Goal: Information Seeking & Learning: Learn about a topic

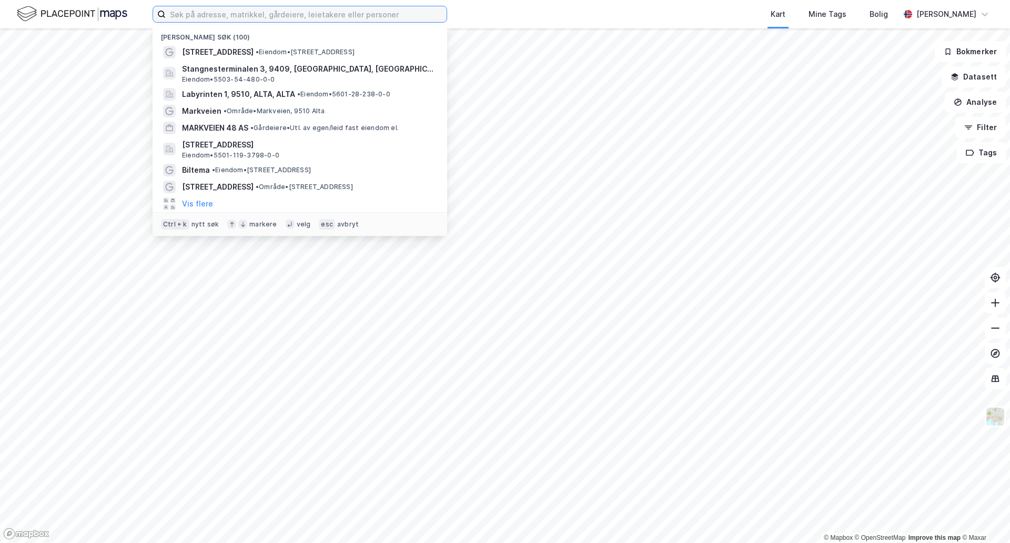
click at [333, 12] on input at bounding box center [306, 14] width 281 height 16
paste input "Altaveien 77"
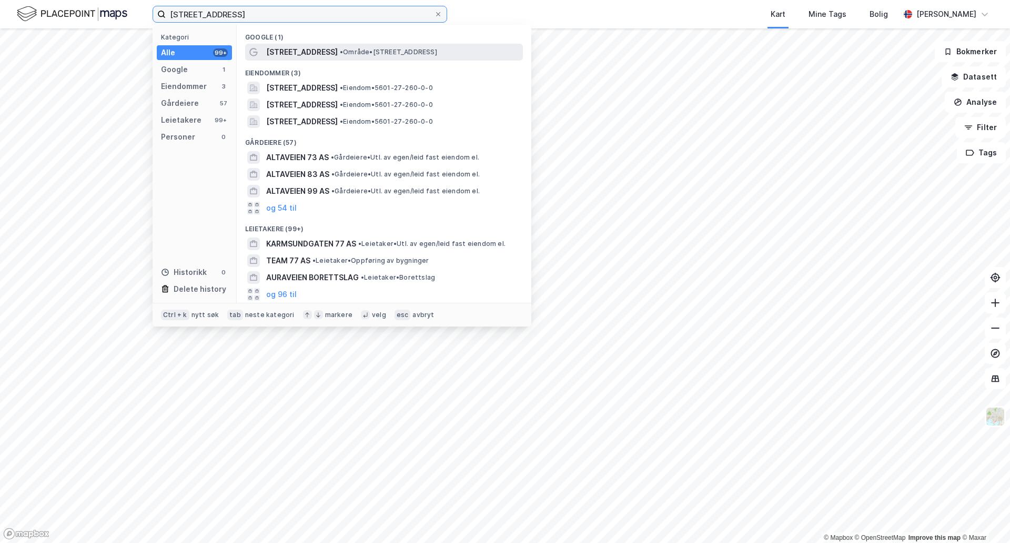
type input "Altaveien 77"
click at [340, 48] on span "• Område • Altaveien 77, 9513 Alta" at bounding box center [388, 52] width 97 height 8
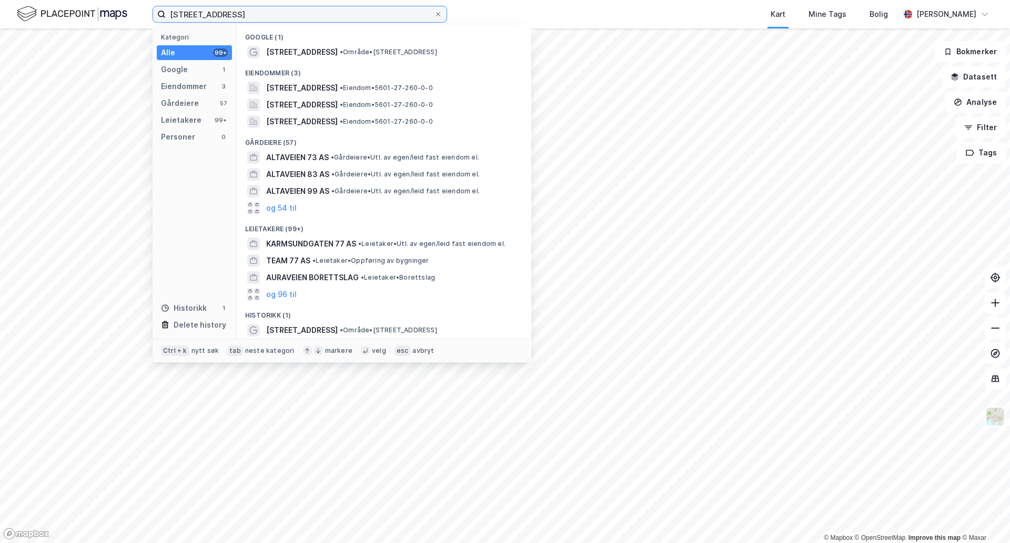
click at [234, 19] on input "Altaveien 77" at bounding box center [300, 14] width 268 height 16
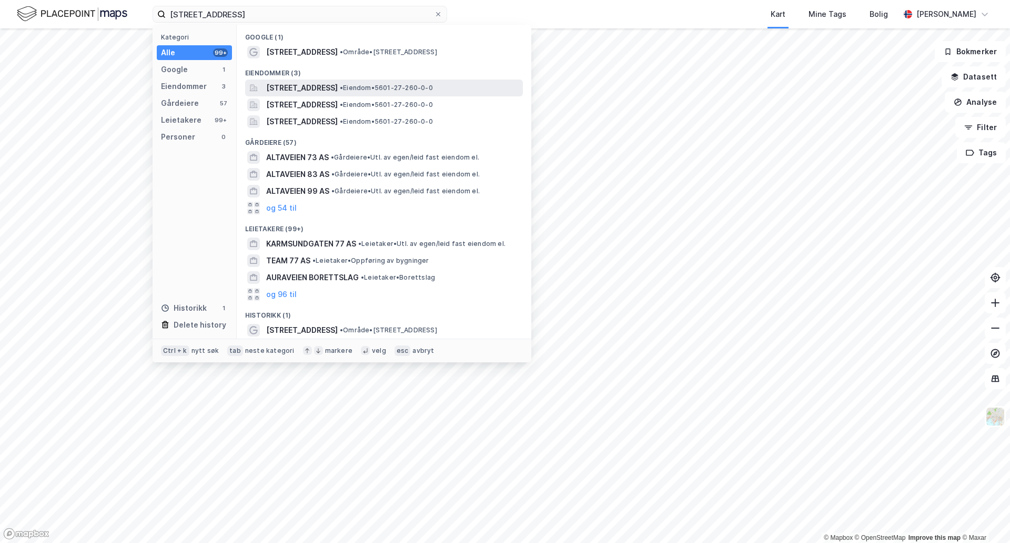
click at [295, 85] on span "Altaveien 77A, 9513, ALTA, ALTA" at bounding box center [302, 88] width 72 height 13
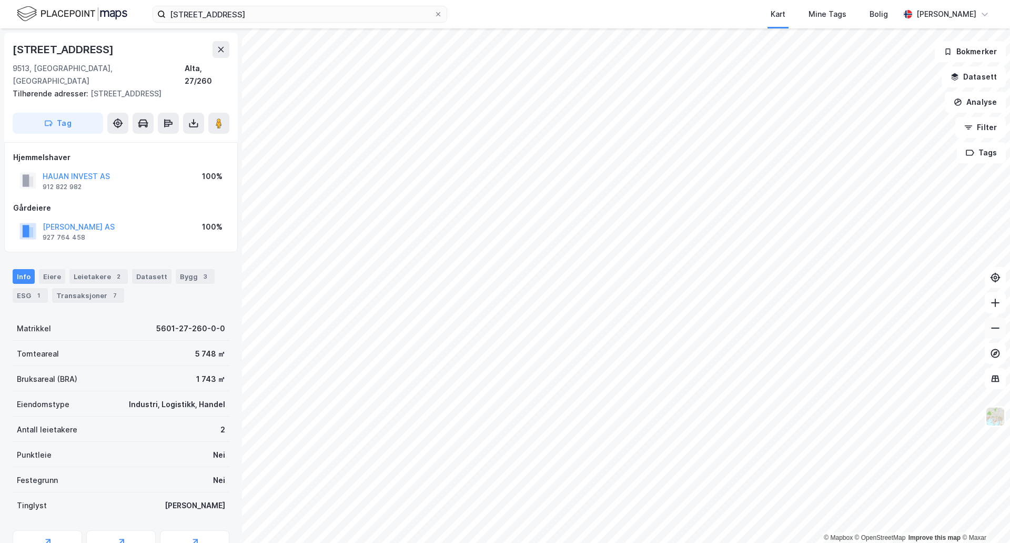
click at [991, 333] on icon at bounding box center [995, 328] width 11 height 11
click at [89, 269] on div "Leietakere 2" at bounding box center [98, 276] width 58 height 15
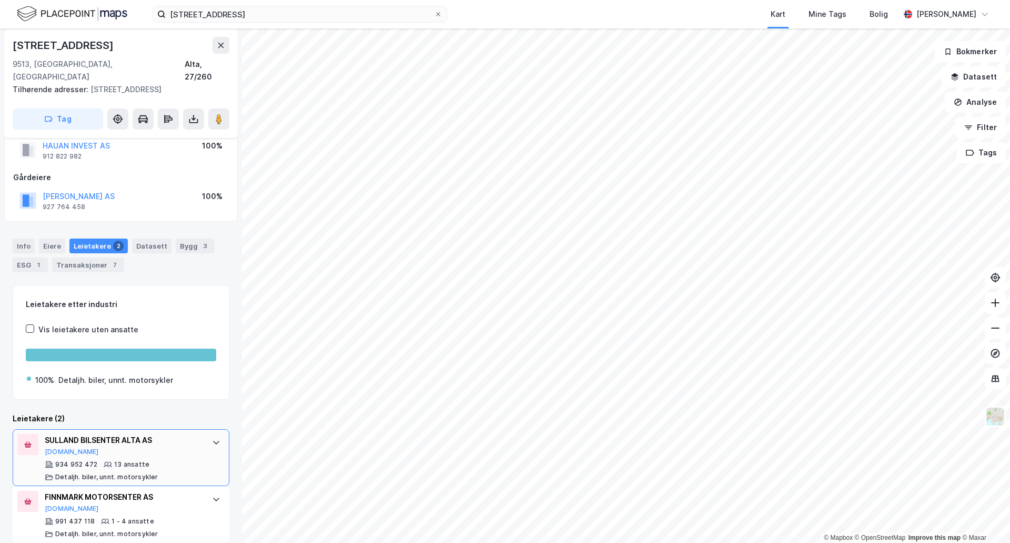
scroll to position [30, 0]
click at [997, 305] on icon at bounding box center [995, 302] width 11 height 11
click at [994, 308] on button at bounding box center [995, 302] width 21 height 21
click at [181, 440] on div "SULLAND BILSENTER ALTA AS Proff.no" at bounding box center [123, 445] width 157 height 22
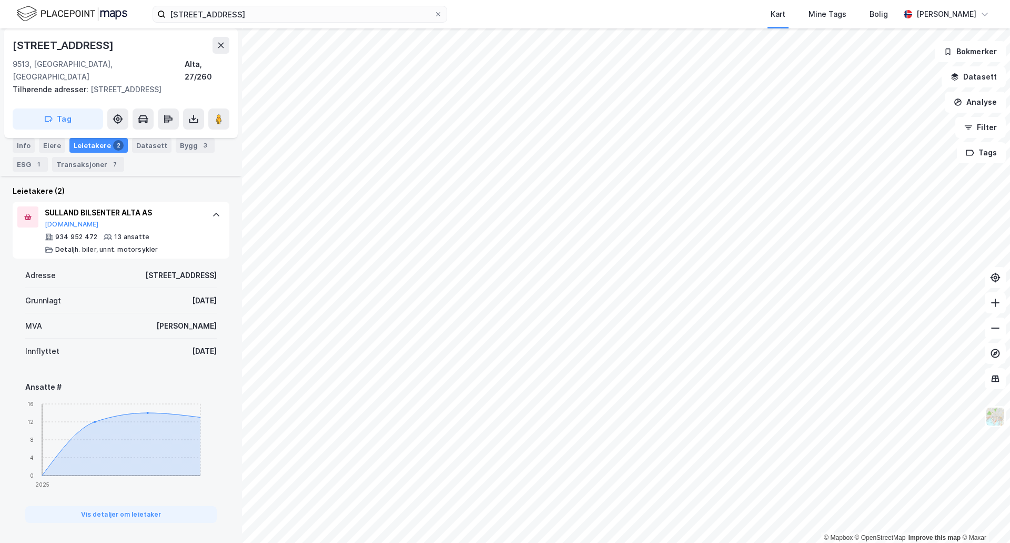
scroll to position [257, 0]
click at [182, 314] on div "MVA Ja" at bounding box center [121, 326] width 192 height 25
drag, startPoint x: 138, startPoint y: 255, endPoint x: 226, endPoint y: 318, distance: 107.9
click at [226, 318] on div "Altaveien 77a 9513, Alta, Finnmark Alta, 27/260 Tilhørende adresser: Altaveien …" at bounding box center [121, 285] width 242 height 514
click at [208, 346] on div "7. feb. 2025" at bounding box center [204, 352] width 25 height 13
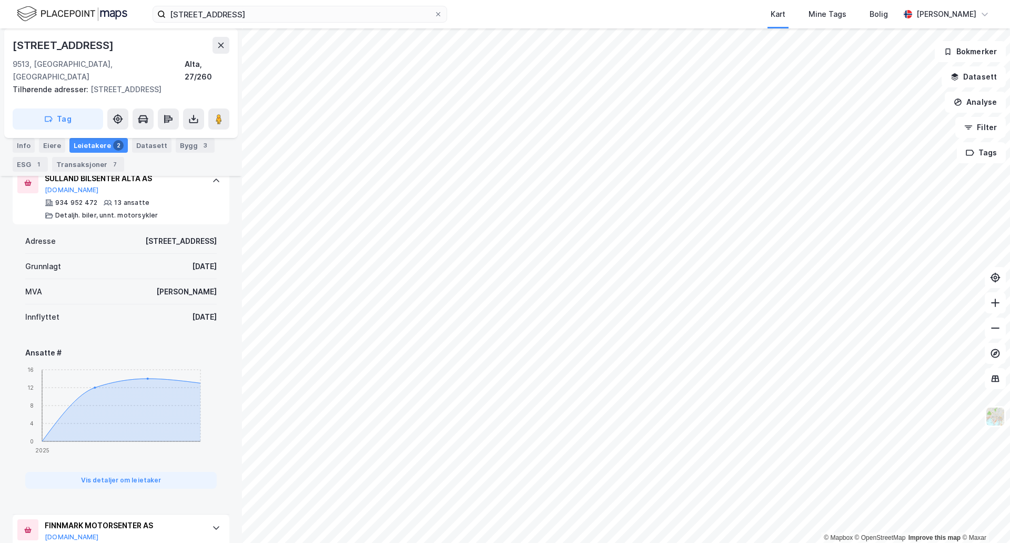
scroll to position [127, 0]
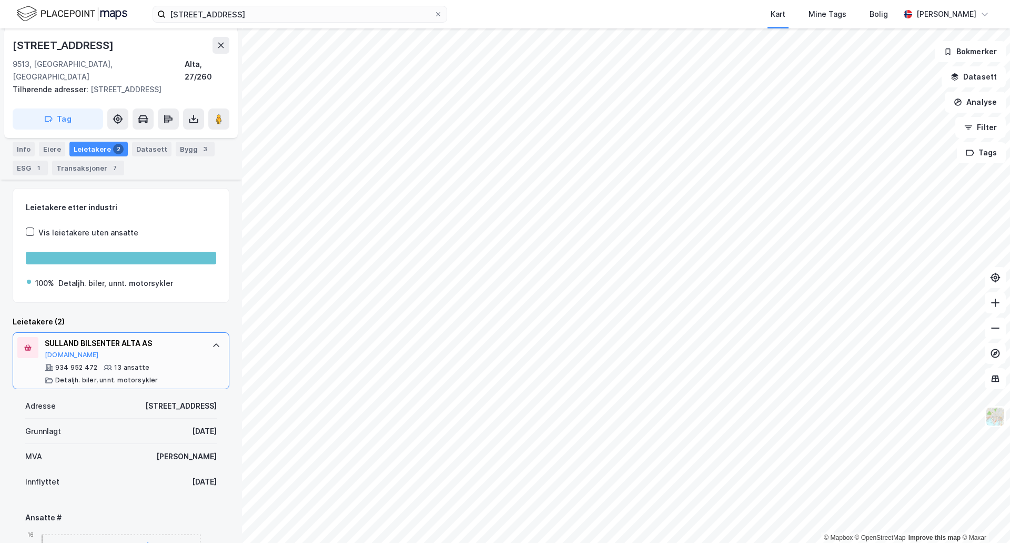
click at [208, 338] on div at bounding box center [216, 345] width 17 height 17
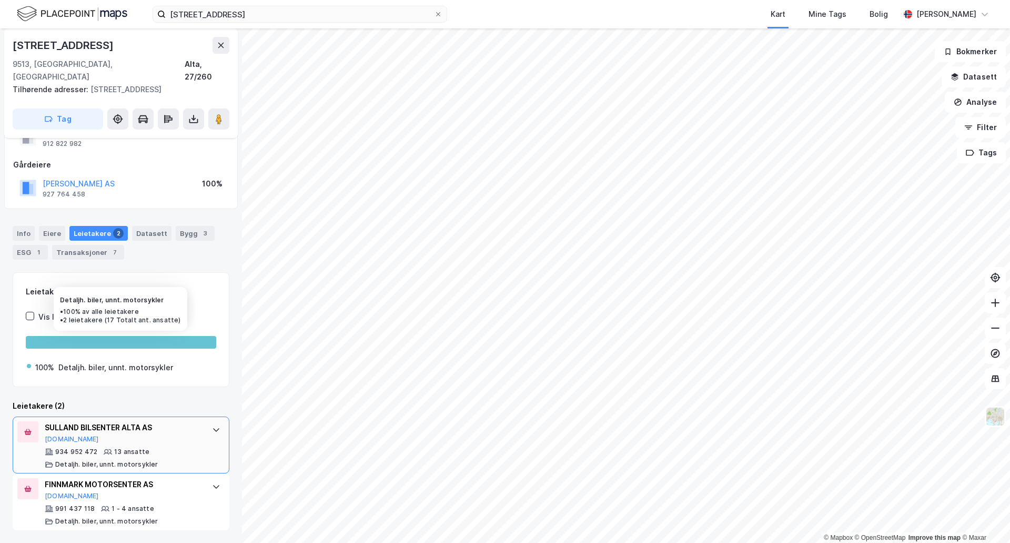
scroll to position [31, 0]
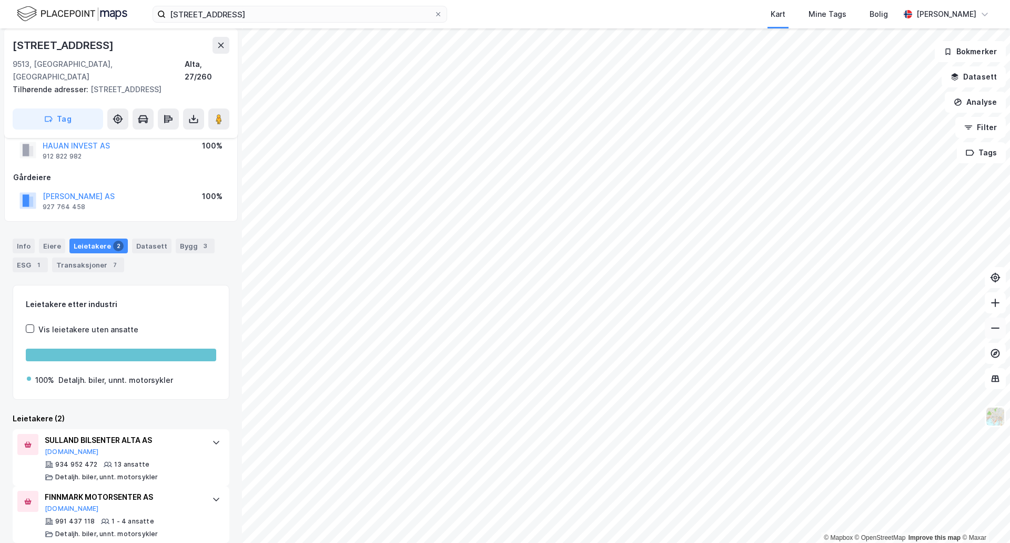
click at [996, 329] on icon at bounding box center [995, 328] width 11 height 11
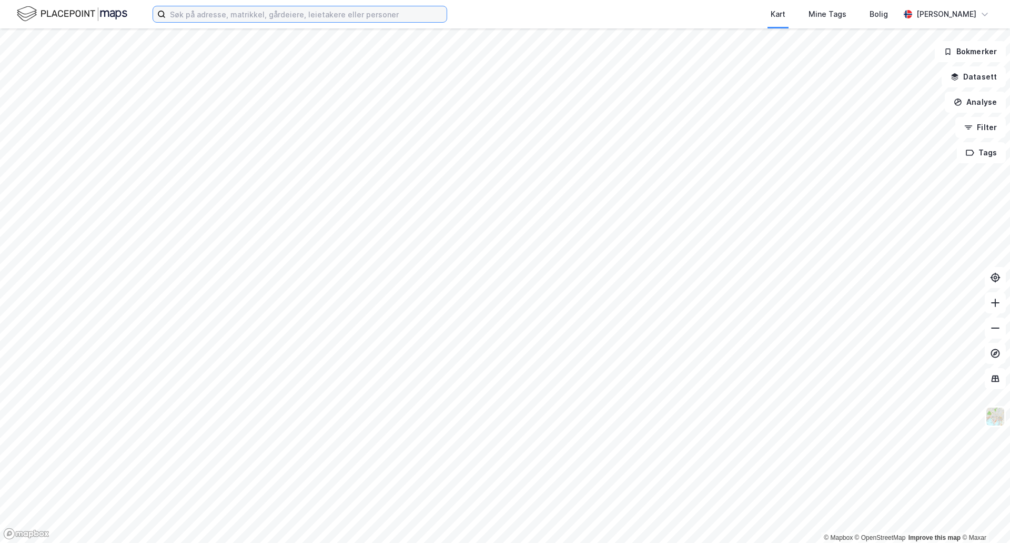
click at [409, 11] on input at bounding box center [306, 14] width 281 height 16
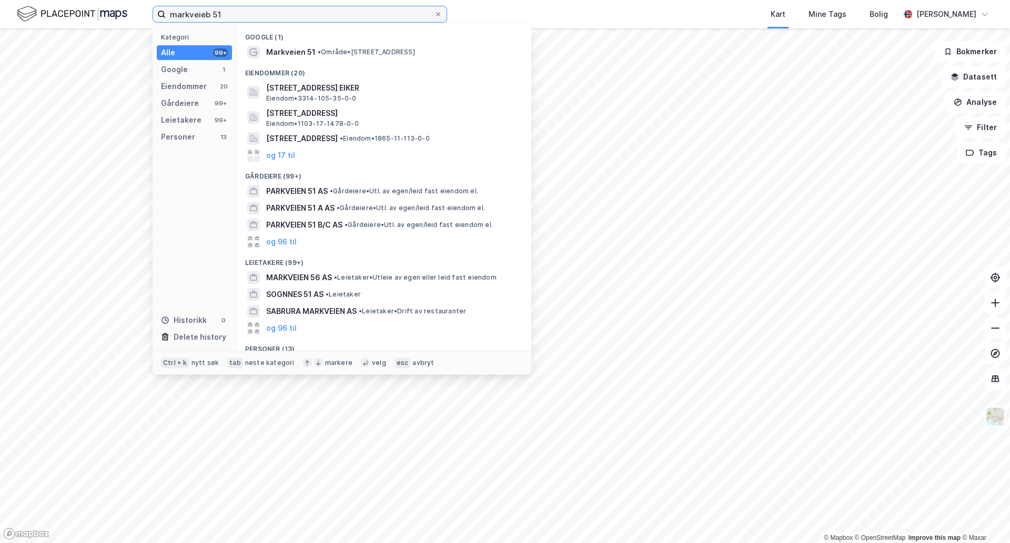
click at [210, 15] on input "markveieb 51" at bounding box center [300, 14] width 268 height 16
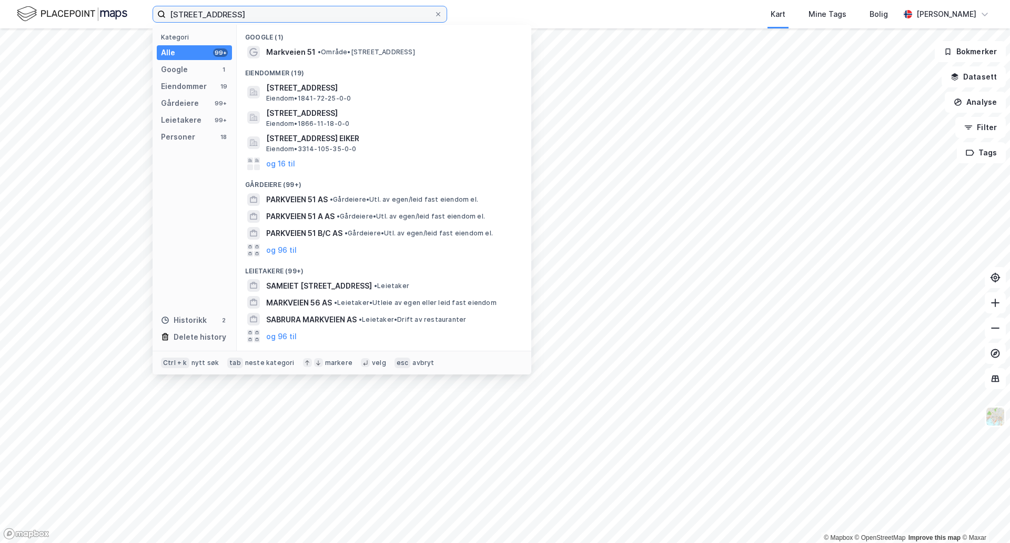
click at [232, 15] on input "markveien 51" at bounding box center [300, 14] width 268 height 16
click at [254, 14] on input "markveien 51," at bounding box center [300, 14] width 268 height 16
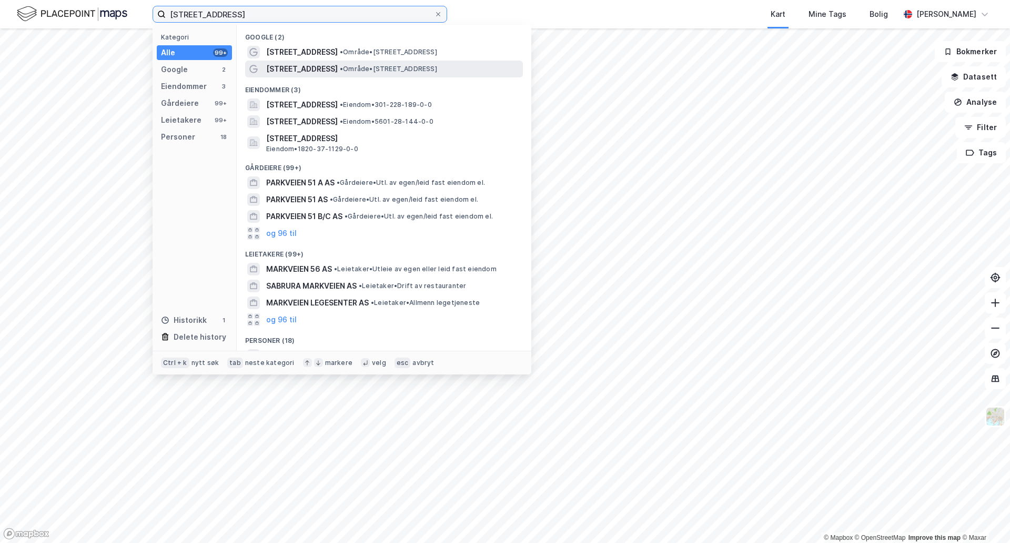
type input "markveien 51b"
click at [356, 65] on span "• Område • Markveien 51B, 9510 Alta" at bounding box center [388, 69] width 97 height 8
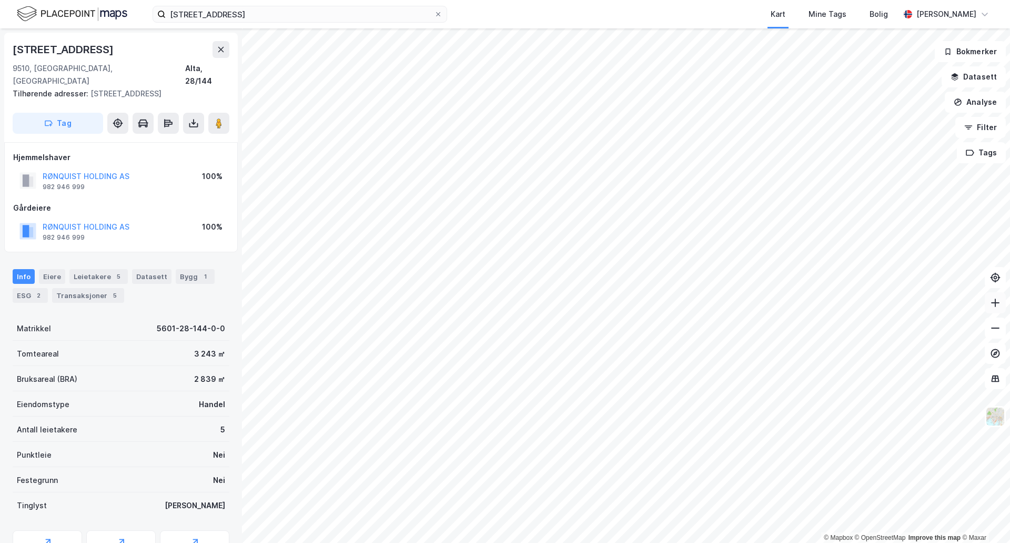
click at [999, 300] on icon at bounding box center [995, 302] width 11 height 11
click at [172, 175] on div "RØNQUIST HOLDING AS 982 946 999 100%" at bounding box center [121, 180] width 216 height 25
click at [182, 153] on div "Hjemmelshaver RØNQUIST HOLDING AS 982 946 999 100%" at bounding box center [121, 172] width 216 height 42
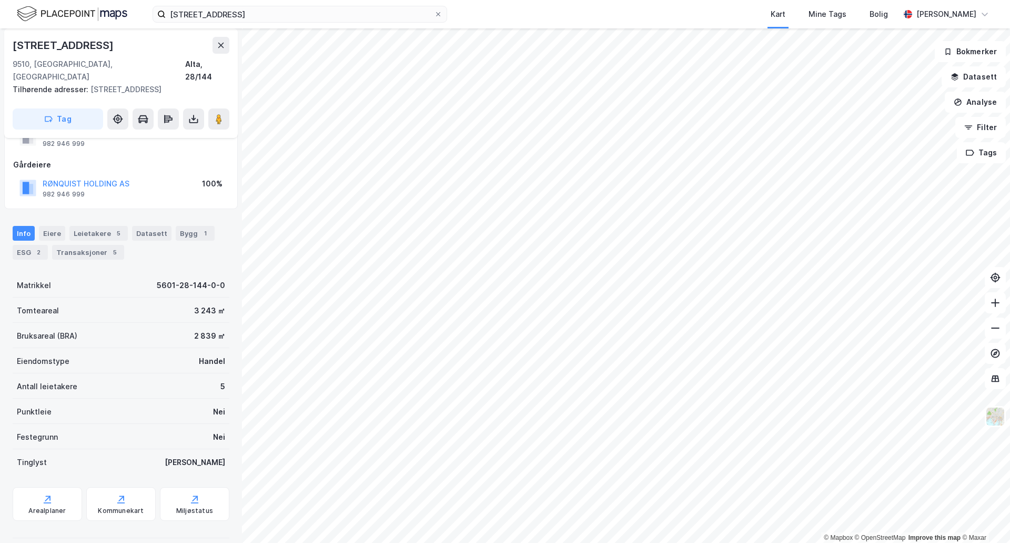
click at [133, 323] on div "Bruksareal (BRA) 2 839 ㎡" at bounding box center [121, 335] width 217 height 25
click at [49, 226] on div "Eiere" at bounding box center [52, 233] width 26 height 15
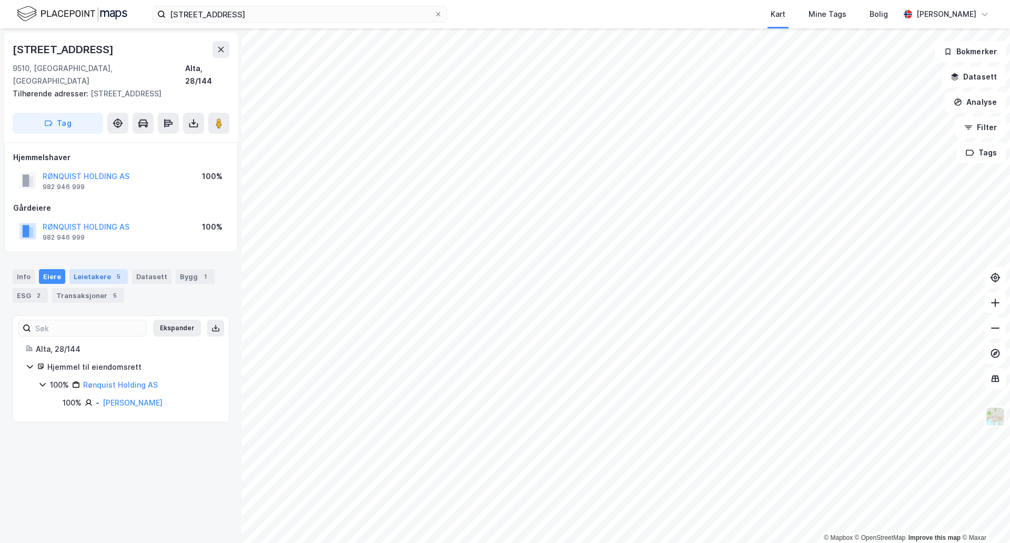
click at [81, 269] on div "Leietakere 5" at bounding box center [98, 276] width 58 height 15
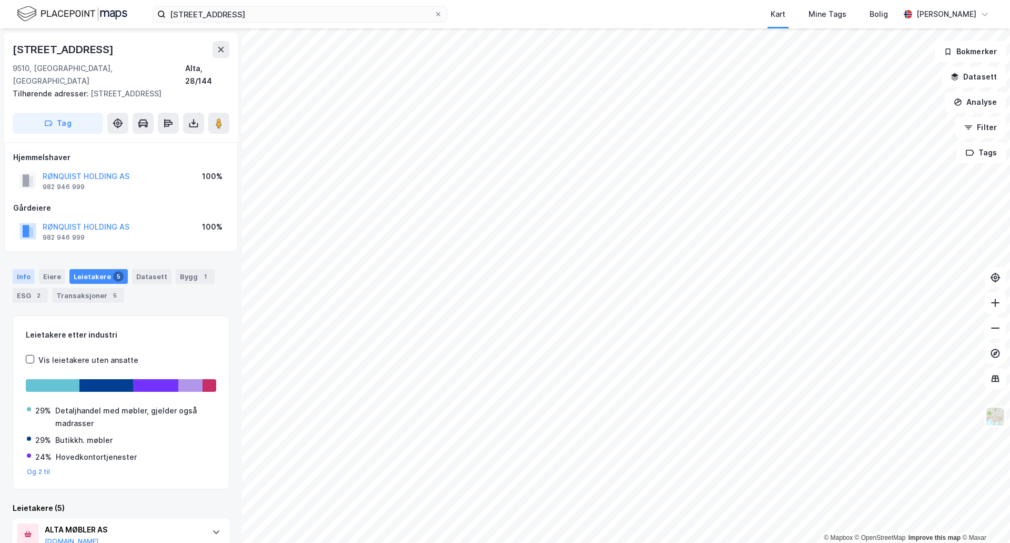
click at [19, 269] on div "Info" at bounding box center [24, 276] width 22 height 15
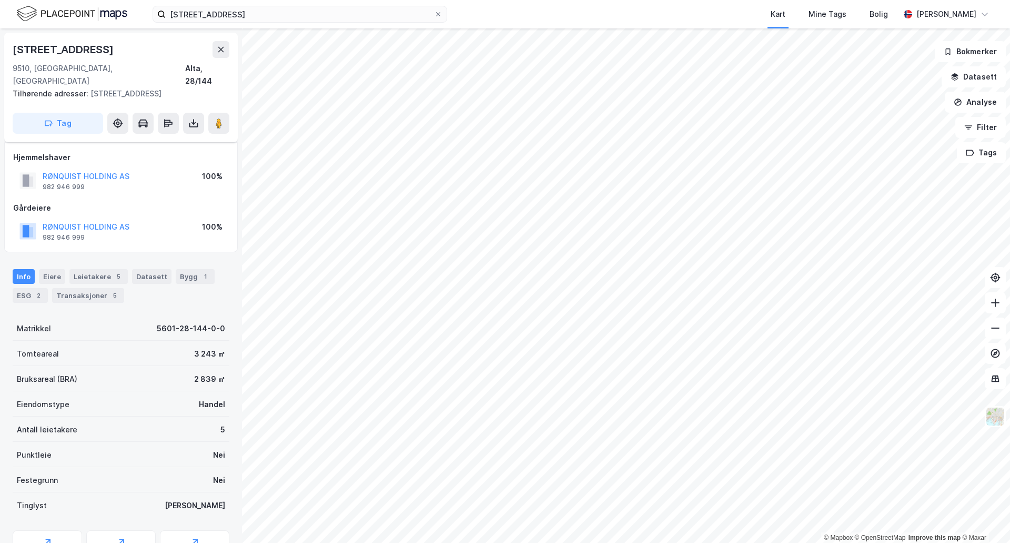
scroll to position [43, 0]
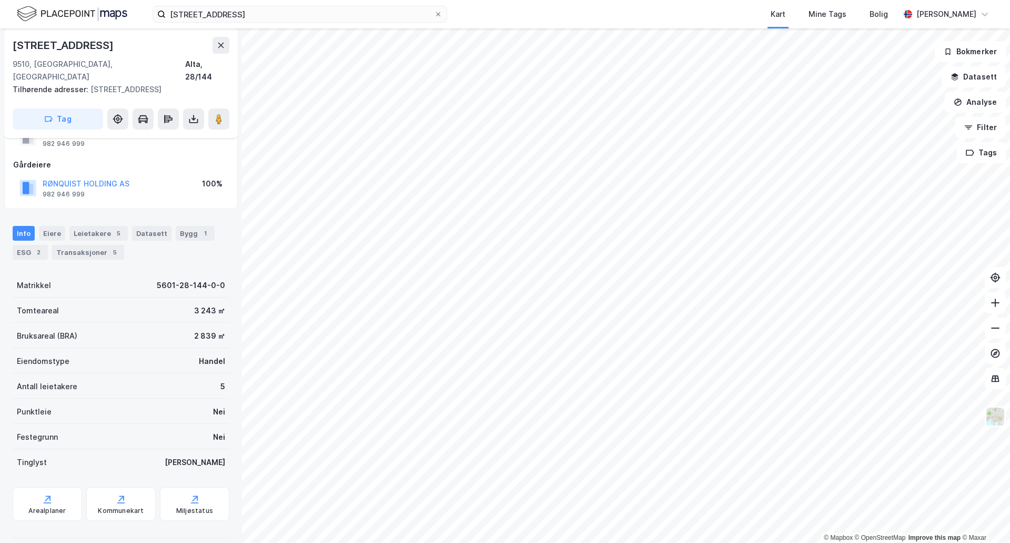
click at [86, 247] on div "Info Eiere Leietakere 5 Datasett Bygg 1 ESG 2 Transaksjoner 5" at bounding box center [121, 238] width 242 height 51
click at [82, 245] on div "Transaksjoner 5" at bounding box center [88, 252] width 72 height 15
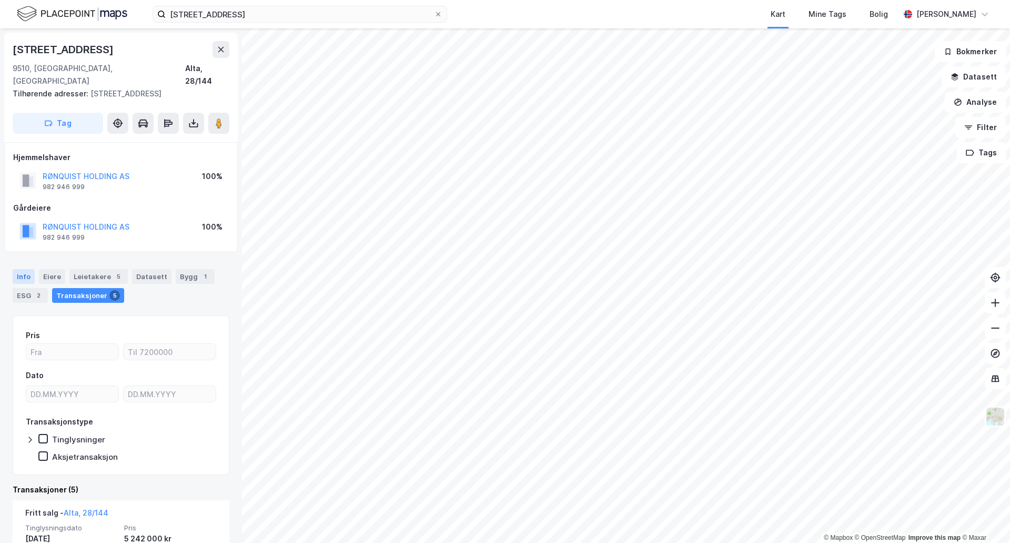
click at [23, 269] on div "Info" at bounding box center [24, 276] width 22 height 15
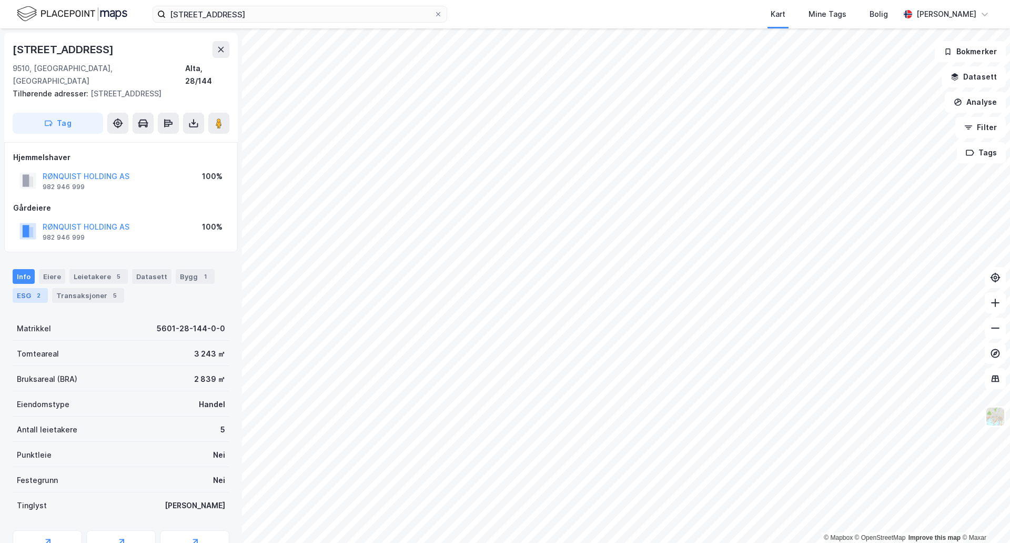
click at [27, 288] on div "ESG 2" at bounding box center [30, 295] width 35 height 15
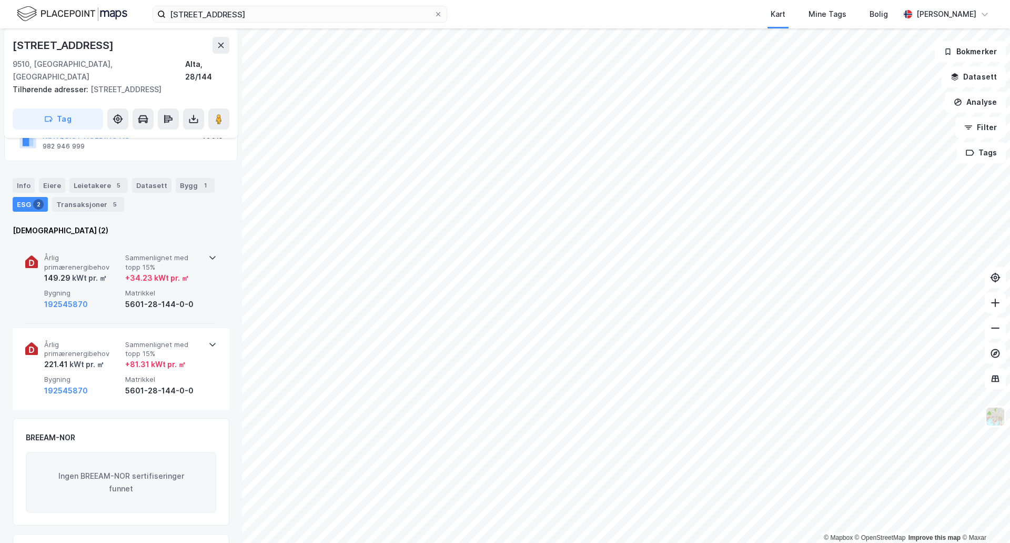
scroll to position [92, 0]
click at [25, 177] on div "Info" at bounding box center [24, 184] width 22 height 15
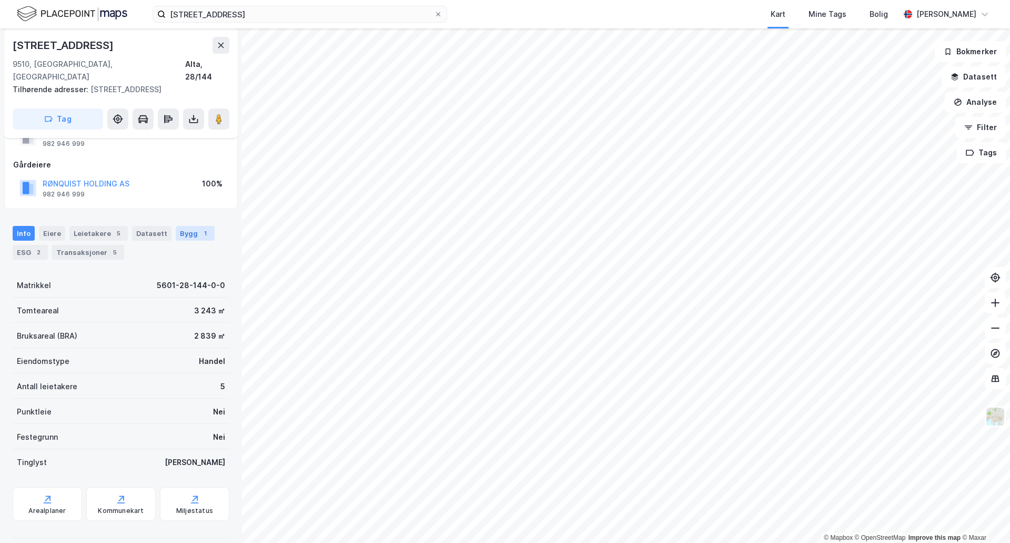
click at [189, 226] on div "Bygg 1" at bounding box center [195, 233] width 39 height 15
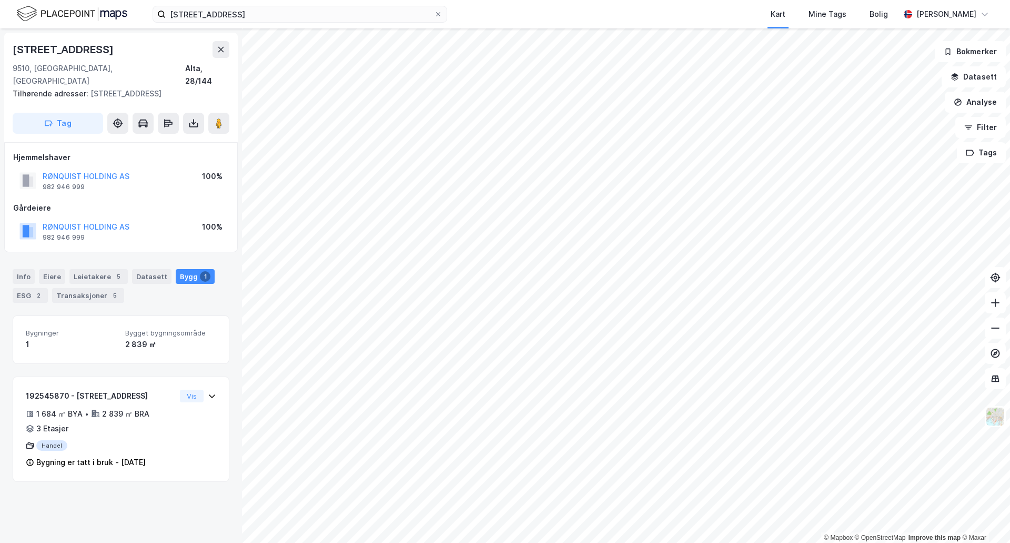
click at [167, 484] on div "Markveien 51b 9510, Alta, Finnmark Alta, 28/144 Tilhørende adresser: Markveien …" at bounding box center [121, 285] width 242 height 514
click at [160, 288] on div "Info Eiere Leietakere 5 Datasett Bygg 1 ESG 2 Transaksjoner 5" at bounding box center [121, 286] width 217 height 34
click at [995, 333] on button at bounding box center [995, 327] width 21 height 21
click at [988, 305] on button at bounding box center [995, 302] width 21 height 21
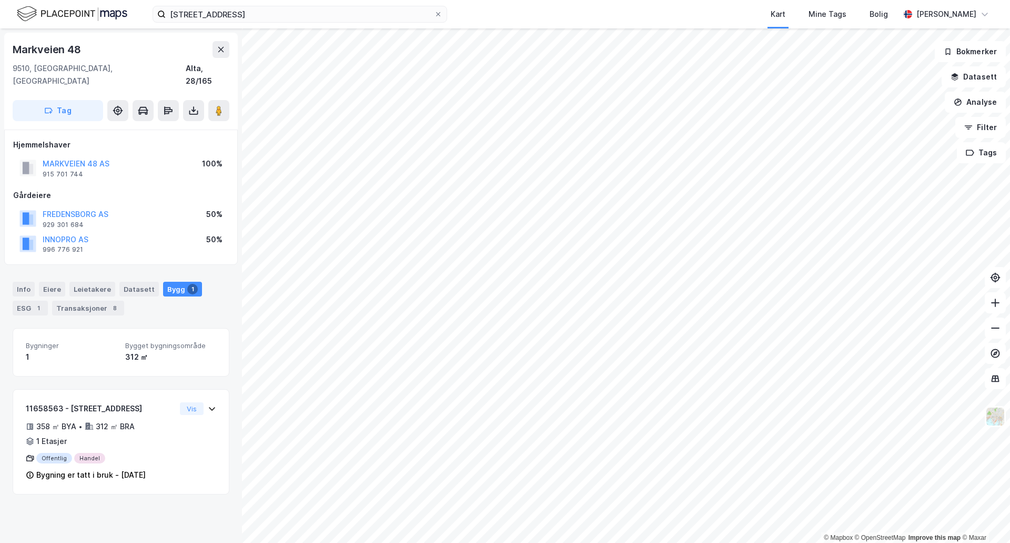
click at [98, 285] on div "Info Eiere Leietakere Datasett Bygg 1 ESG 1 Transaksjoner 8" at bounding box center [121, 299] width 217 height 34
click at [96, 300] on div "Transaksjoner 8" at bounding box center [88, 307] width 72 height 15
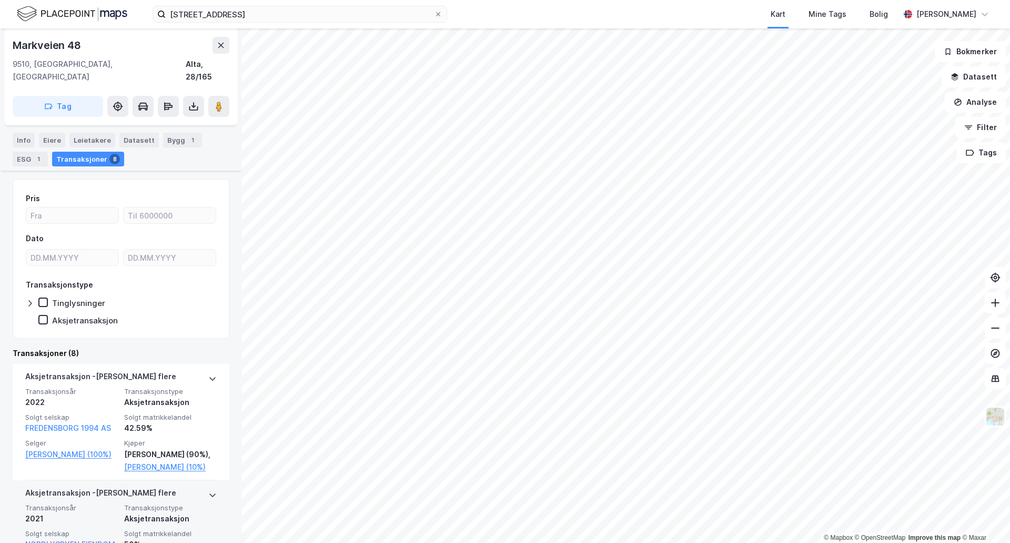
scroll to position [149, 0]
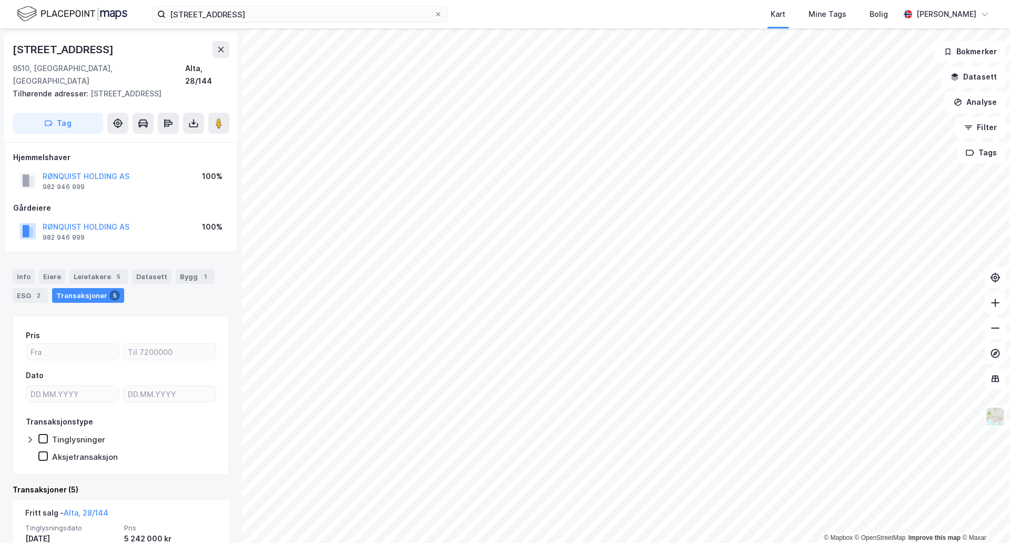
click at [192, 272] on div "Info Eiere Leietakere 5 Datasett Bygg 1 ESG 2 Transaksjoner 5" at bounding box center [121, 286] width 217 height 34
click at [182, 269] on div "Bygg 1" at bounding box center [195, 276] width 39 height 15
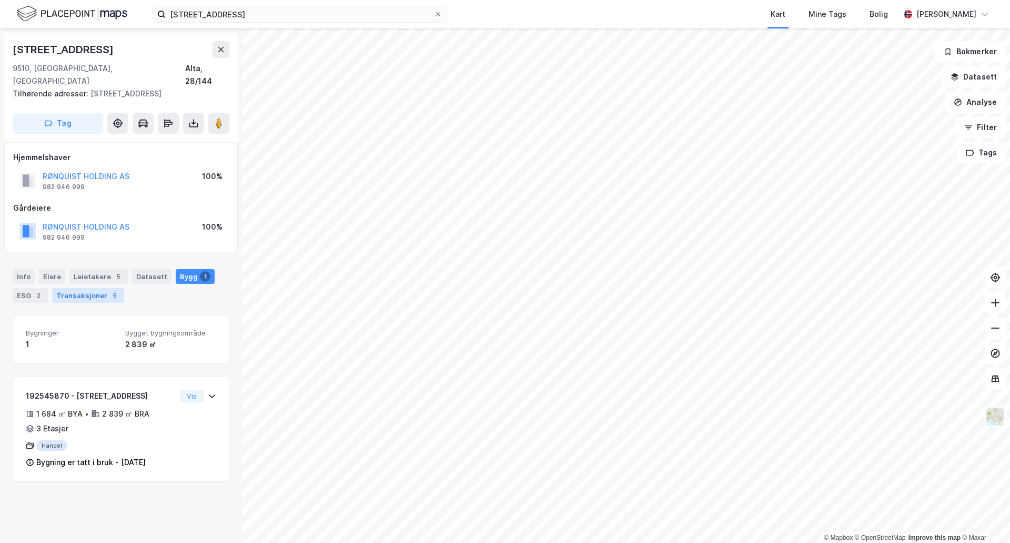
click at [84, 288] on div "Transaksjoner 5" at bounding box center [88, 295] width 72 height 15
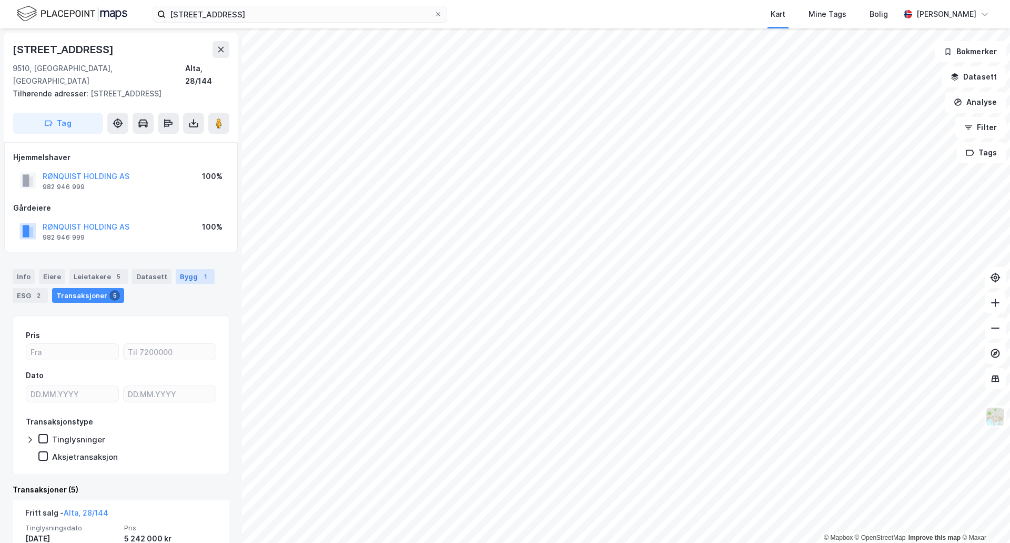
click at [176, 269] on div "Bygg 1" at bounding box center [195, 276] width 39 height 15
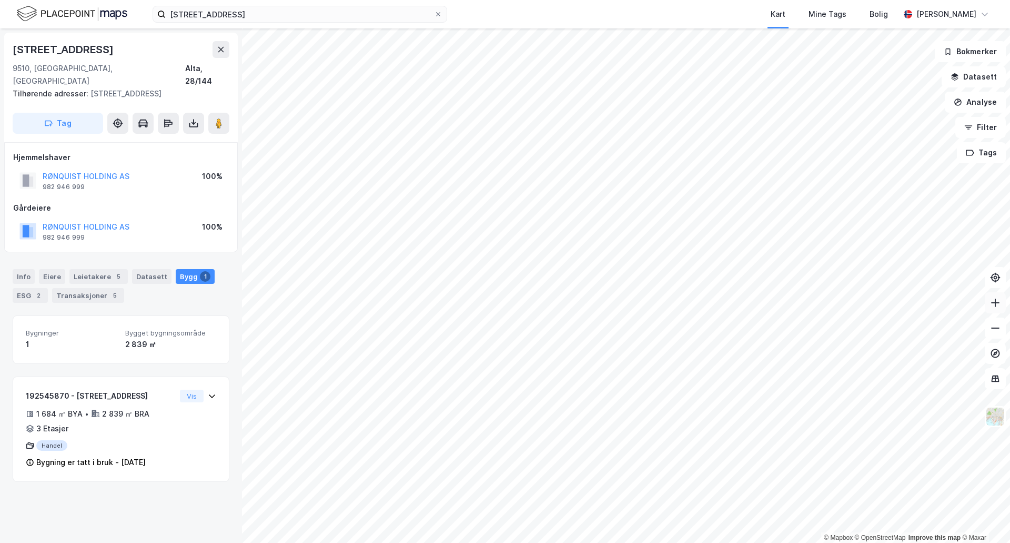
click at [1000, 305] on icon at bounding box center [995, 302] width 11 height 11
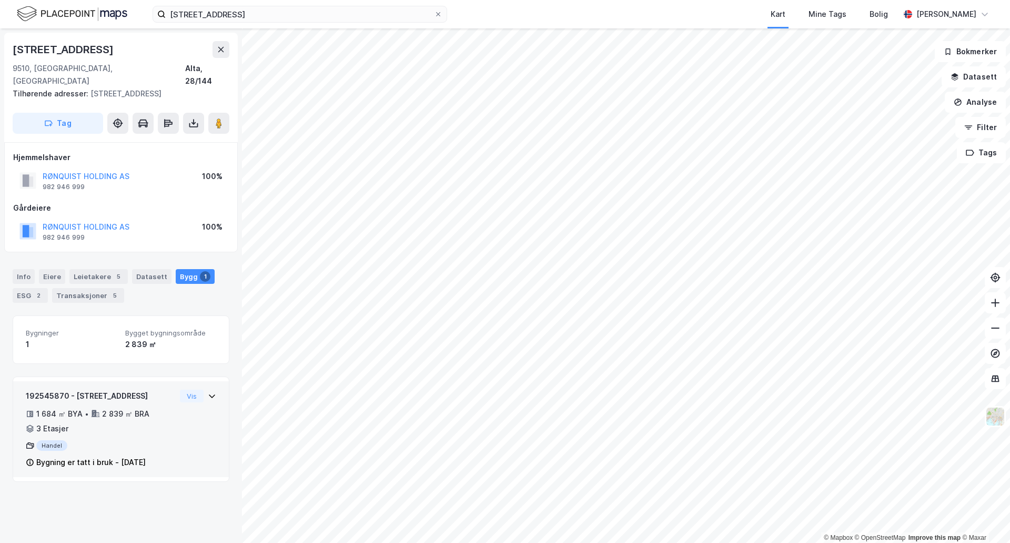
click at [190, 381] on div "192545870 - Markveien 51B 1 684 ㎡ BYA • 2 839 ㎡ BRA • 3 Etasjer Handel Bygning …" at bounding box center [121, 429] width 216 height 96
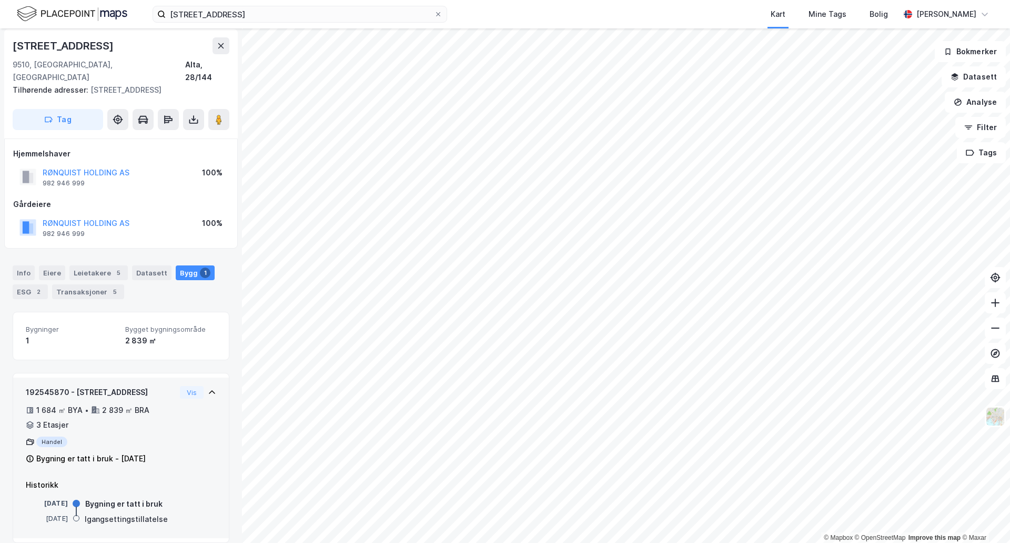
click at [89, 452] on div "Bygning er tatt i bruk - 2. nov. 1979" at bounding box center [90, 458] width 109 height 13
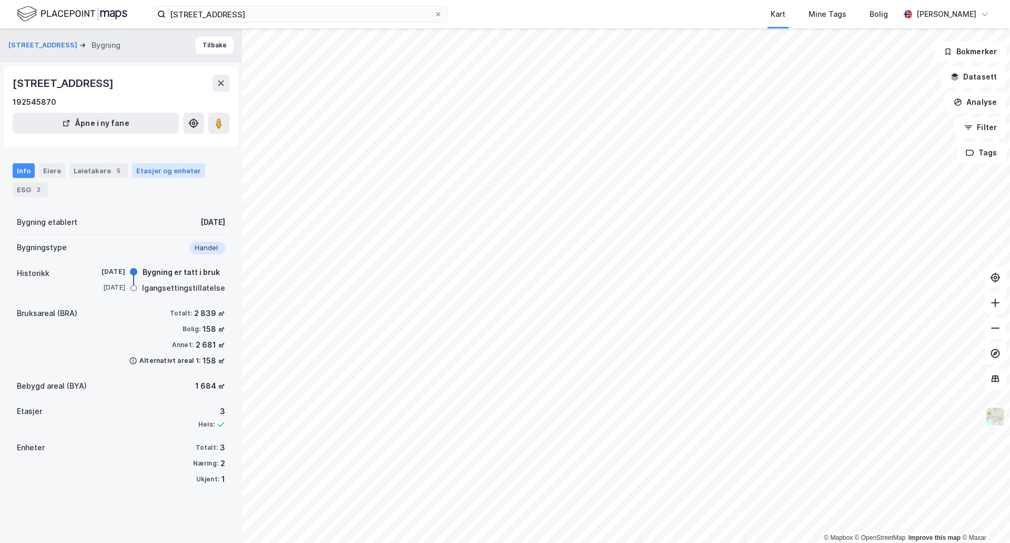
click at [166, 167] on div "Etasjer og enheter" at bounding box center [168, 170] width 65 height 9
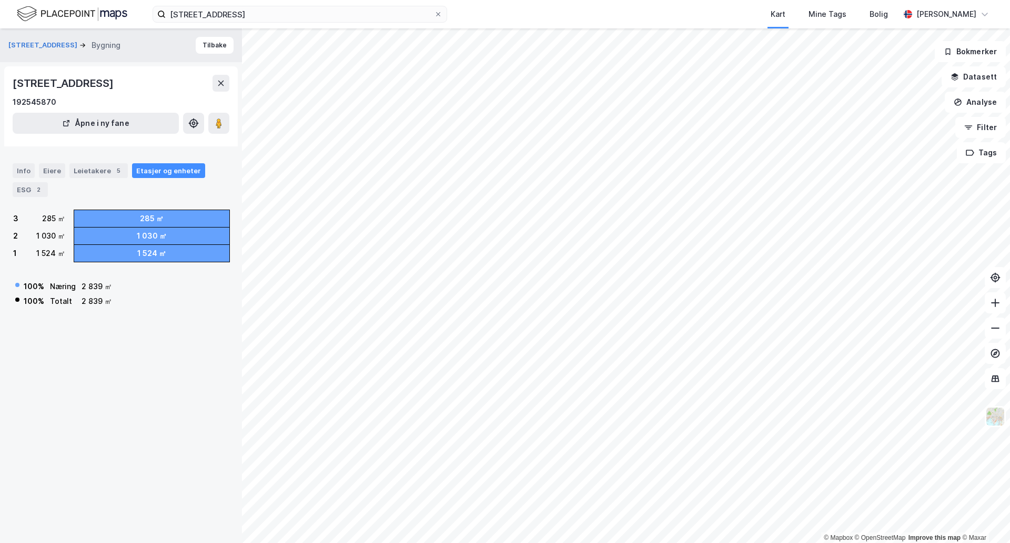
click at [25, 252] on div "1 1 524 ㎡" at bounding box center [39, 253] width 52 height 17
drag, startPoint x: 127, startPoint y: 250, endPoint x: 175, endPoint y: 252, distance: 48.4
click at [175, 252] on div "1 524 ㎡" at bounding box center [151, 253] width 155 height 17
click at [162, 293] on div "100 % Næring 2 839 ㎡ 100 % Totalt 2 839 ㎡" at bounding box center [121, 289] width 217 height 39
drag, startPoint x: 126, startPoint y: 230, endPoint x: 218, endPoint y: 242, distance: 92.8
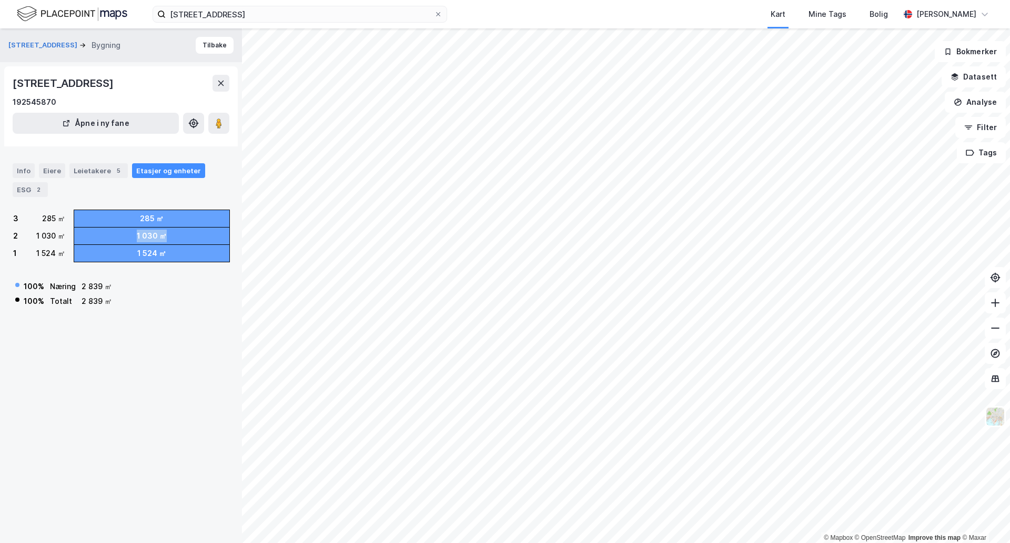
click at [218, 242] on div "1 030 ㎡" at bounding box center [151, 235] width 155 height 17
click at [182, 278] on div "100 % Næring 2 839 ㎡ 100 % Totalt 2 839 ㎡" at bounding box center [121, 289] width 217 height 39
drag, startPoint x: 137, startPoint y: 225, endPoint x: 169, endPoint y: 222, distance: 32.8
click at [169, 222] on div "285 ㎡" at bounding box center [151, 218] width 155 height 17
click at [177, 337] on div "Markveien 51b Bygning Tilbake Markveien 51C, 9510, FINNMARK 192545870 Åpne i ny…" at bounding box center [121, 285] width 242 height 514
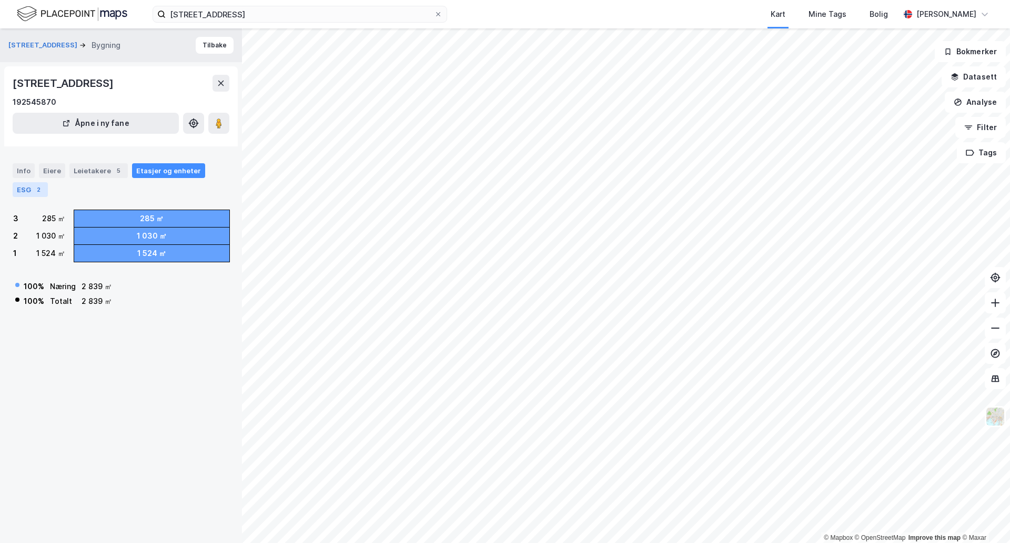
click at [35, 188] on div "2" at bounding box center [38, 189] width 11 height 11
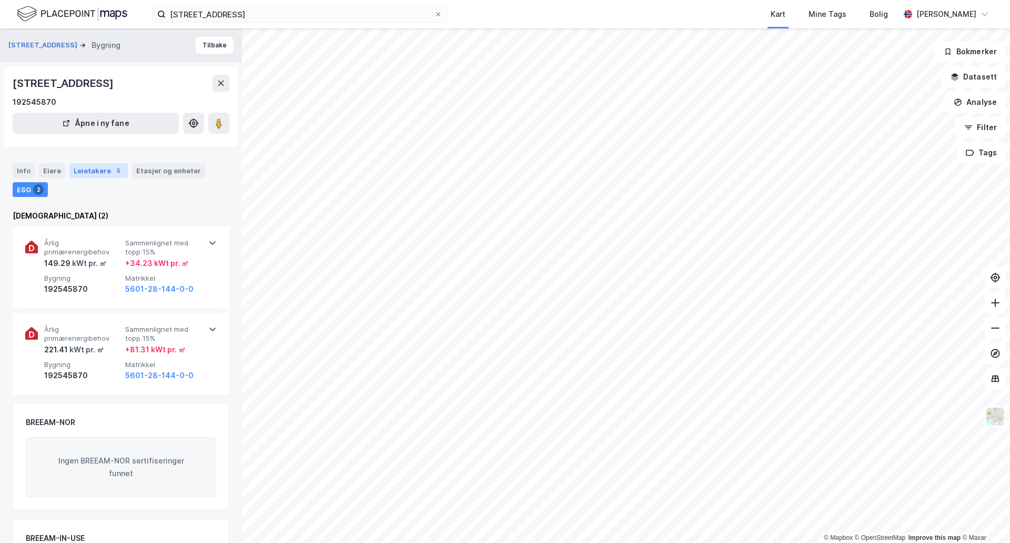
click at [102, 175] on div "Leietakere 5" at bounding box center [98, 170] width 58 height 15
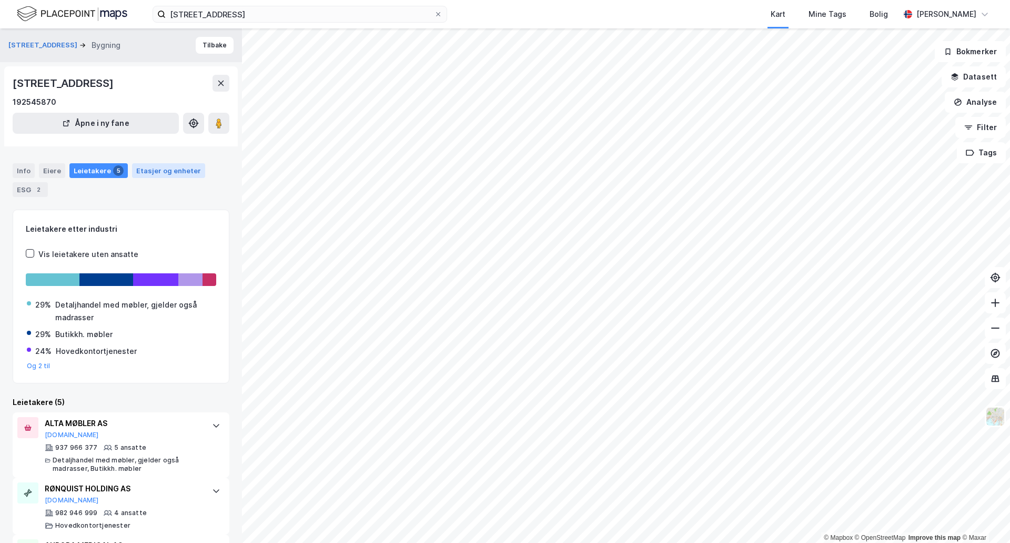
click at [153, 167] on div "Etasjer og enheter" at bounding box center [168, 170] width 65 height 9
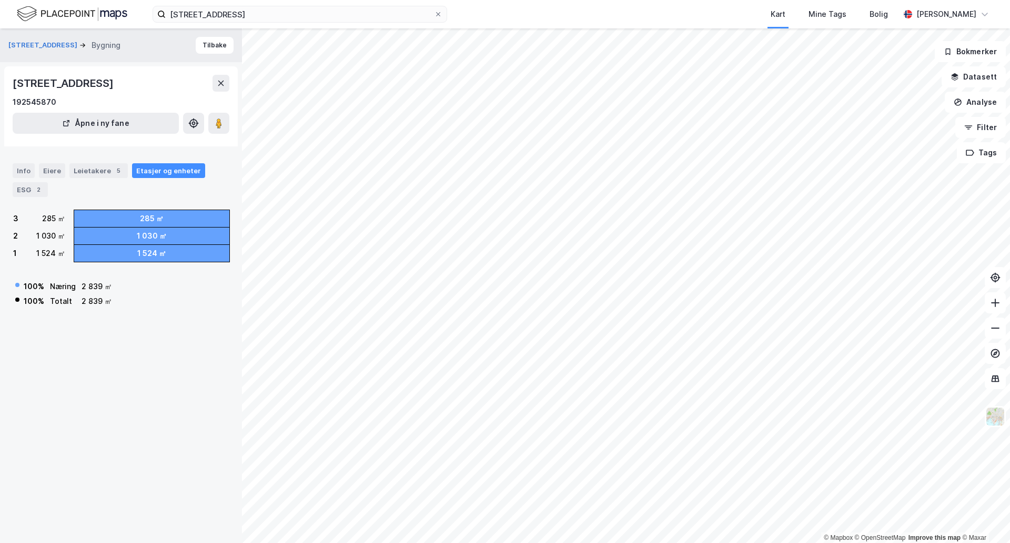
click at [79, 159] on div "Info Eiere Leietakere 5 Etasjer og enheter ESG 2" at bounding box center [121, 176] width 242 height 51
click at [53, 169] on div "Eiere" at bounding box center [52, 170] width 26 height 15
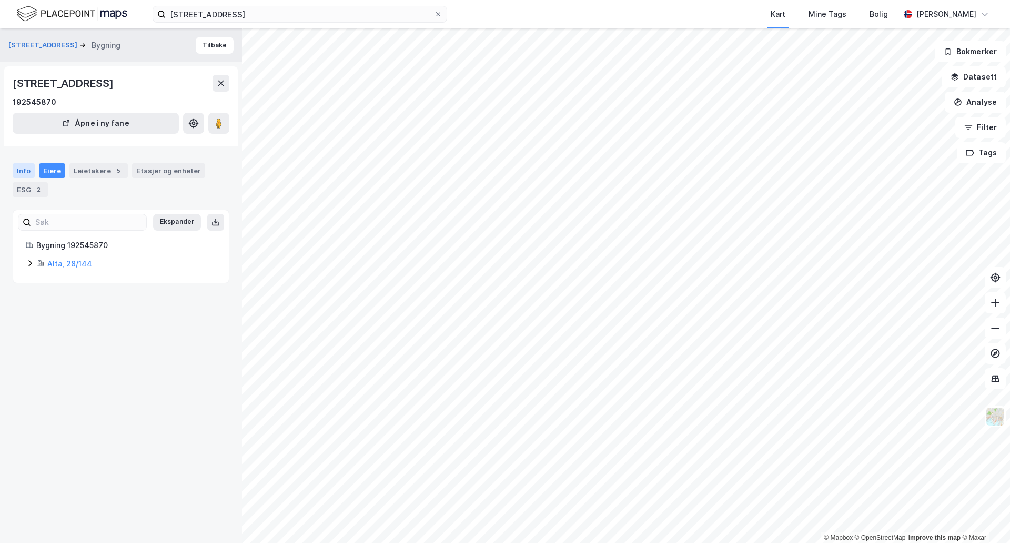
click at [26, 167] on div "Info" at bounding box center [24, 170] width 22 height 15
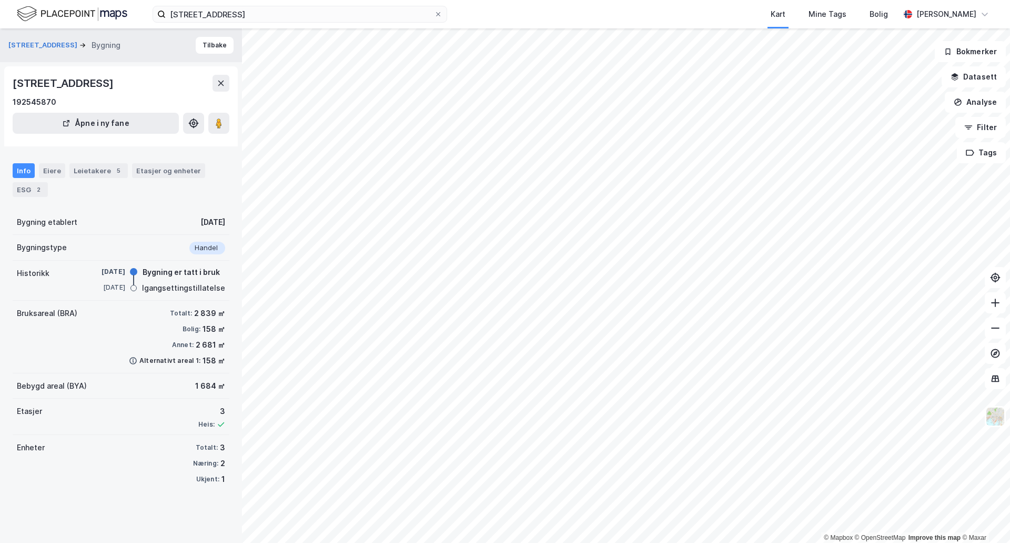
click at [158, 383] on div "Bebygd areal (BYA) 1 684 ㎡" at bounding box center [121, 385] width 217 height 25
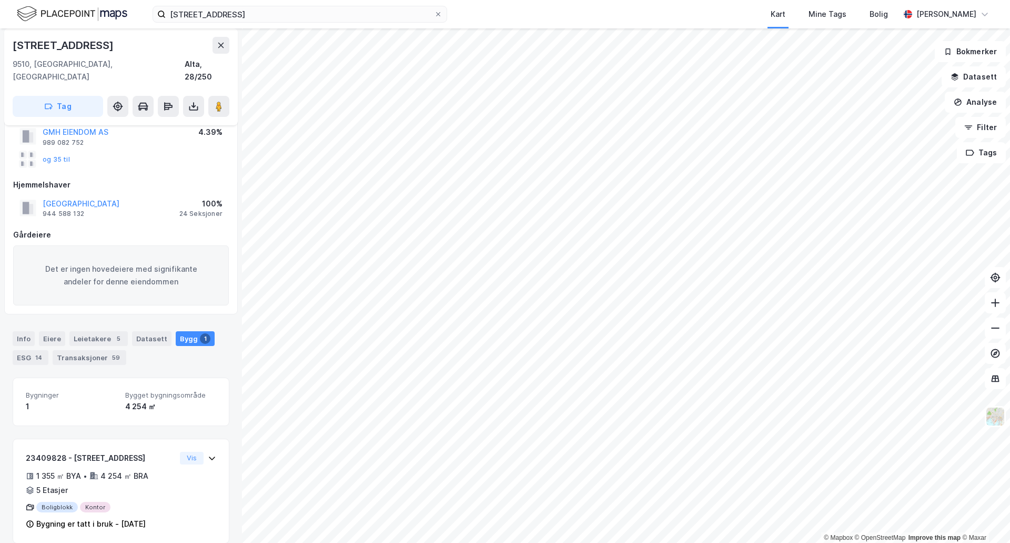
scroll to position [79, 0]
click at [998, 328] on icon at bounding box center [995, 328] width 11 height 11
click at [997, 310] on button at bounding box center [995, 302] width 21 height 21
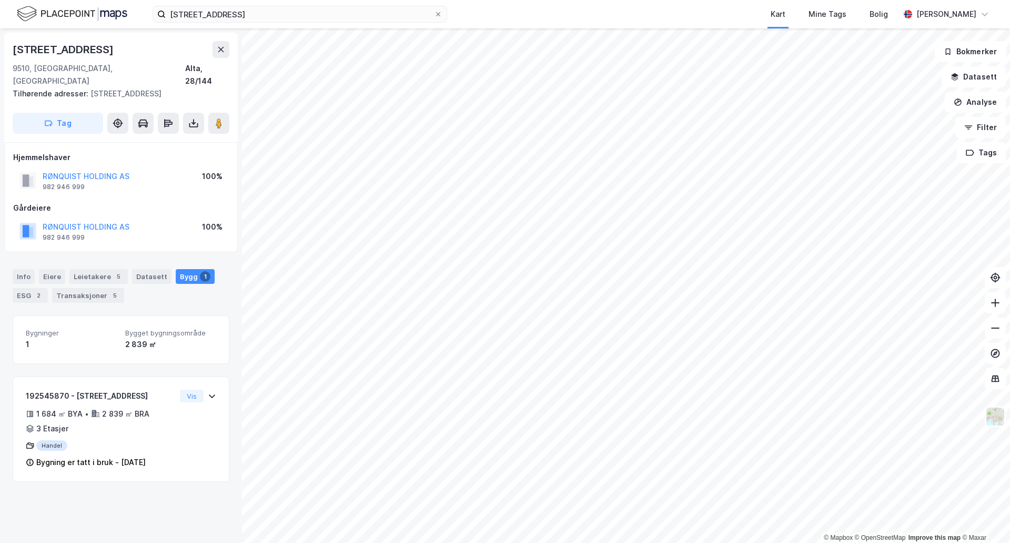
click at [181, 151] on div "Hjemmelshaver" at bounding box center [121, 157] width 216 height 13
click at [161, 65] on div "9510, Alta, Finnmark Alta, 28/144" at bounding box center [121, 74] width 217 height 25
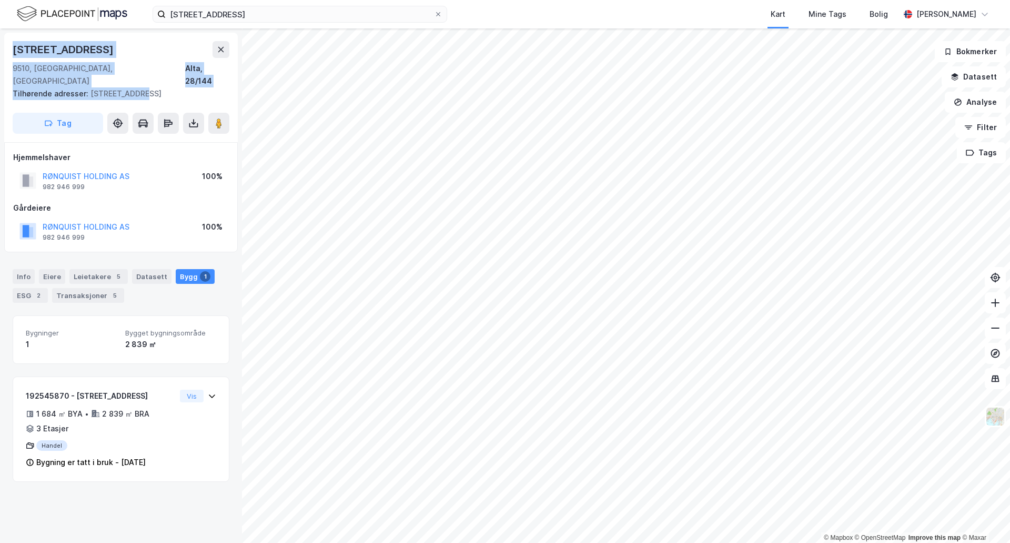
drag, startPoint x: 155, startPoint y: 76, endPoint x: 6, endPoint y: 49, distance: 151.3
click at [6, 49] on div "Markveien 51b 9510, Alta, Finnmark Alta, 28/144 Tilhørende adresser: Markveien …" at bounding box center [121, 87] width 234 height 109
click at [14, 51] on div "Markveien 51b" at bounding box center [64, 49] width 103 height 17
drag, startPoint x: 12, startPoint y: 49, endPoint x: 93, endPoint y: 71, distance: 83.9
click at [93, 71] on div "Markveien 51b 9510, Alta, Finnmark Alta, 28/144 Tilhørende adresser: Markveien …" at bounding box center [121, 87] width 234 height 109
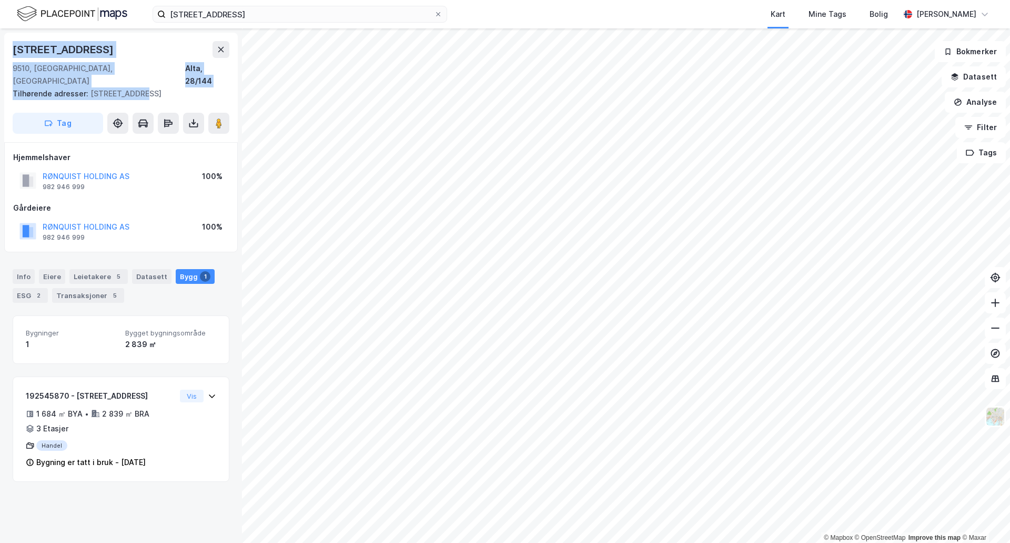
drag, startPoint x: 139, startPoint y: 81, endPoint x: 6, endPoint y: 50, distance: 137.1
click at [6, 50] on div "Markveien 51b 9510, Alta, Finnmark Alta, 28/144 Tilhørende adresser: Markveien …" at bounding box center [121, 87] width 234 height 109
click at [74, 62] on div "9510, Alta, Finnmark" at bounding box center [99, 74] width 173 height 25
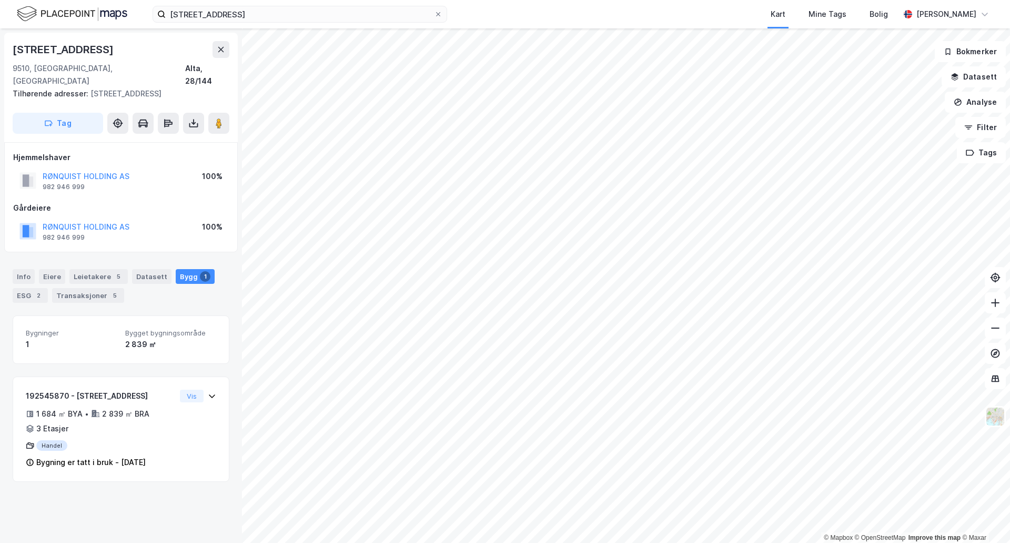
click at [178, 168] on div "RØNQUIST HOLDING AS 982 946 999 100%" at bounding box center [121, 180] width 216 height 25
click at [996, 329] on icon at bounding box center [995, 328] width 11 height 11
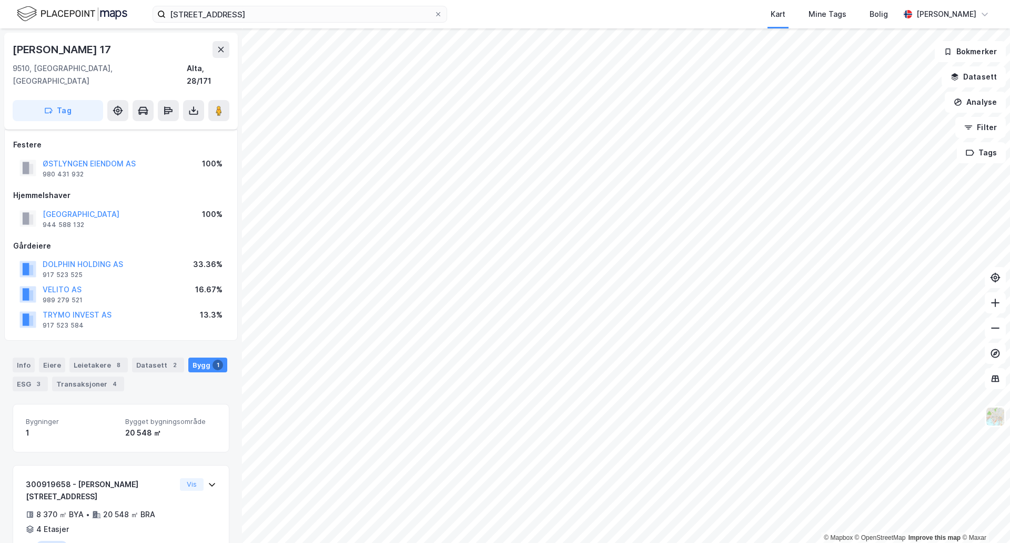
scroll to position [27, 0]
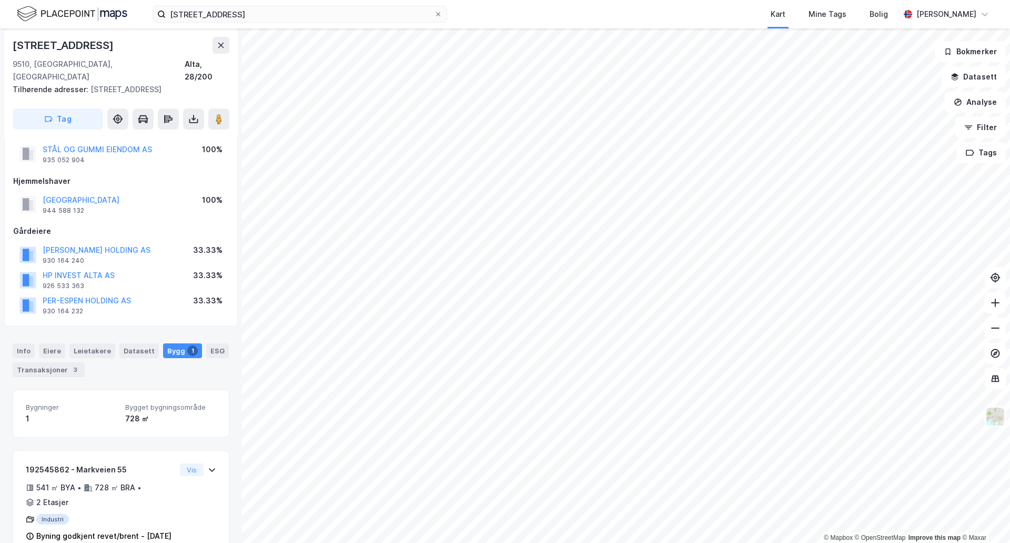
scroll to position [27, 0]
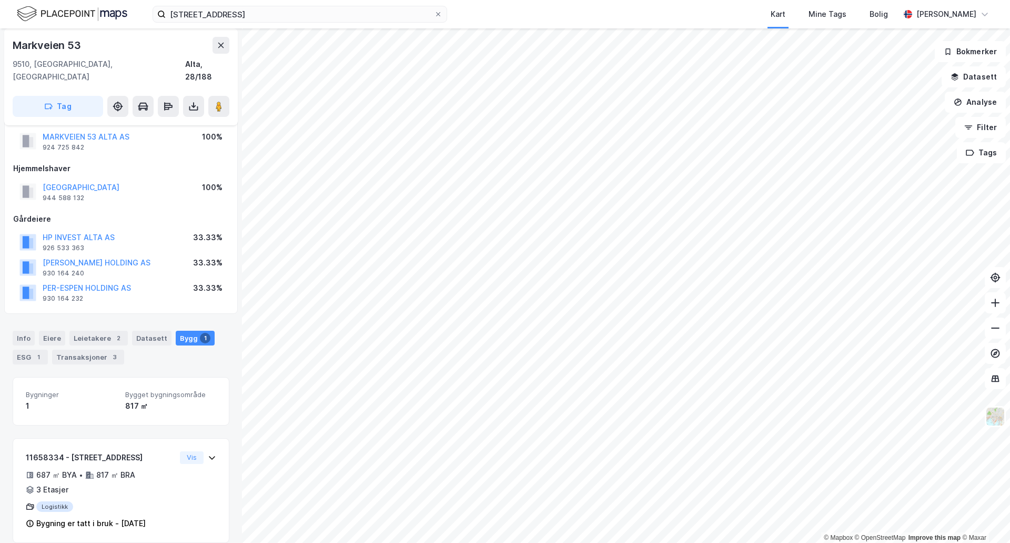
scroll to position [27, 0]
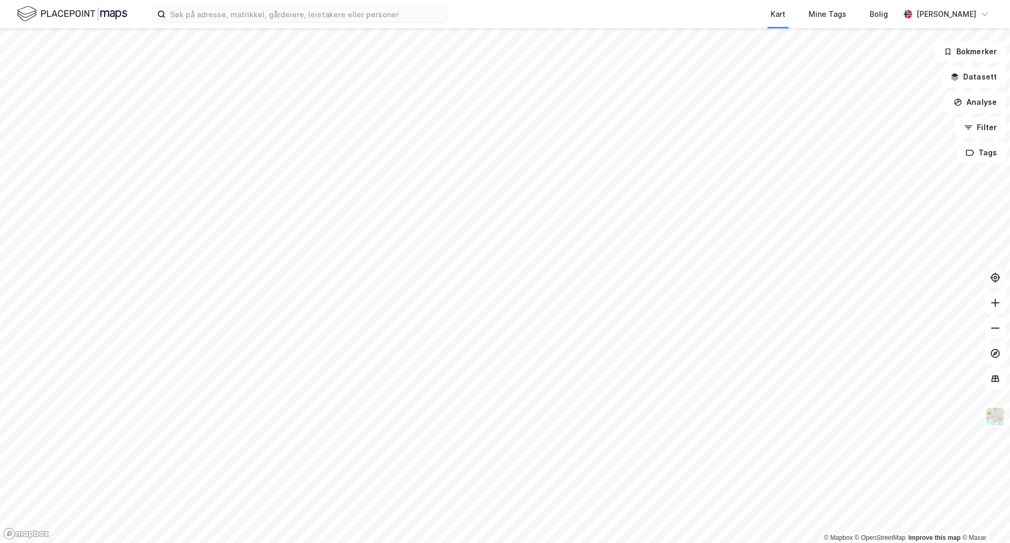
click at [995, 276] on icon at bounding box center [996, 277] width 4 height 4
click at [996, 335] on button at bounding box center [995, 327] width 21 height 21
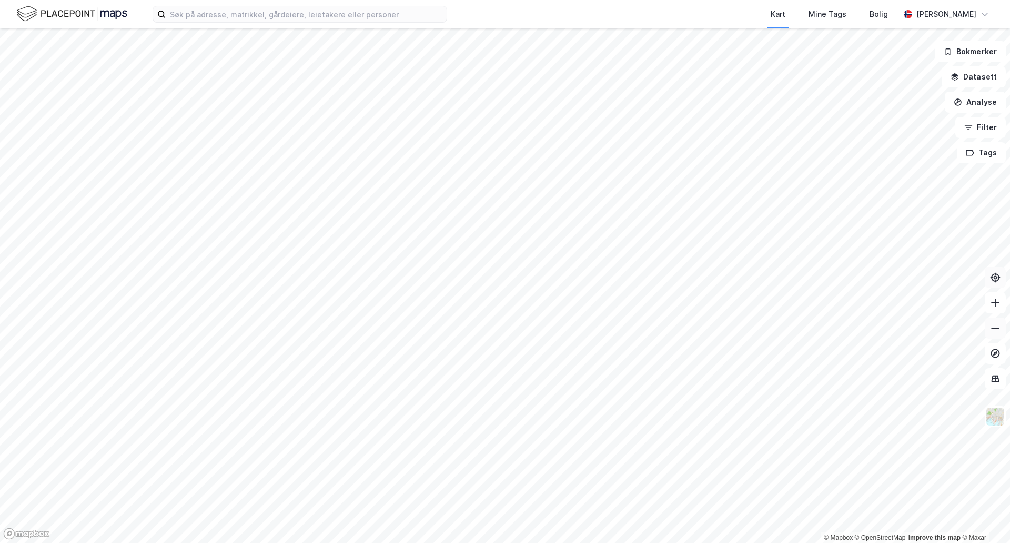
click at [996, 335] on button at bounding box center [995, 327] width 21 height 21
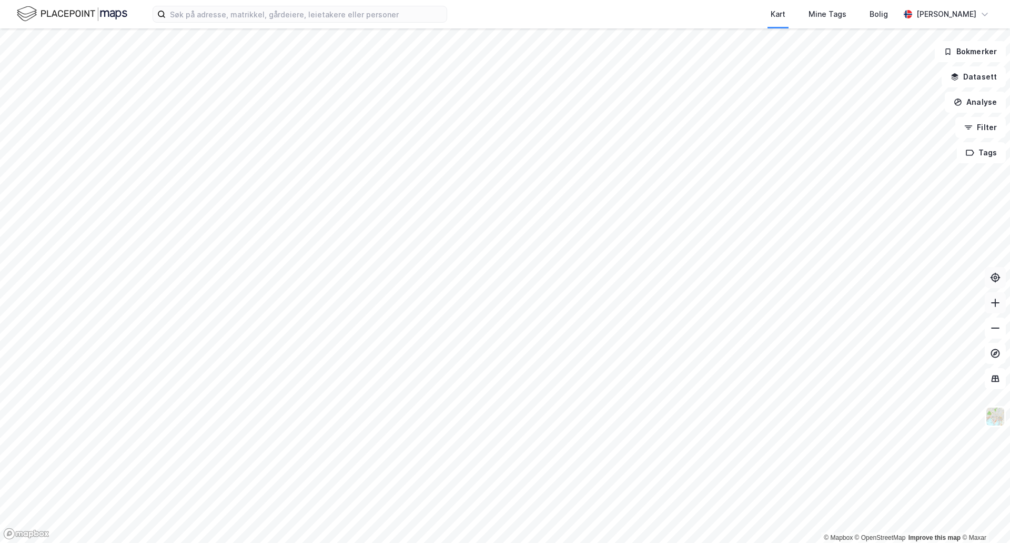
click at [990, 305] on button at bounding box center [995, 302] width 21 height 21
click at [997, 306] on icon at bounding box center [995, 302] width 11 height 11
click at [992, 308] on button at bounding box center [995, 302] width 21 height 21
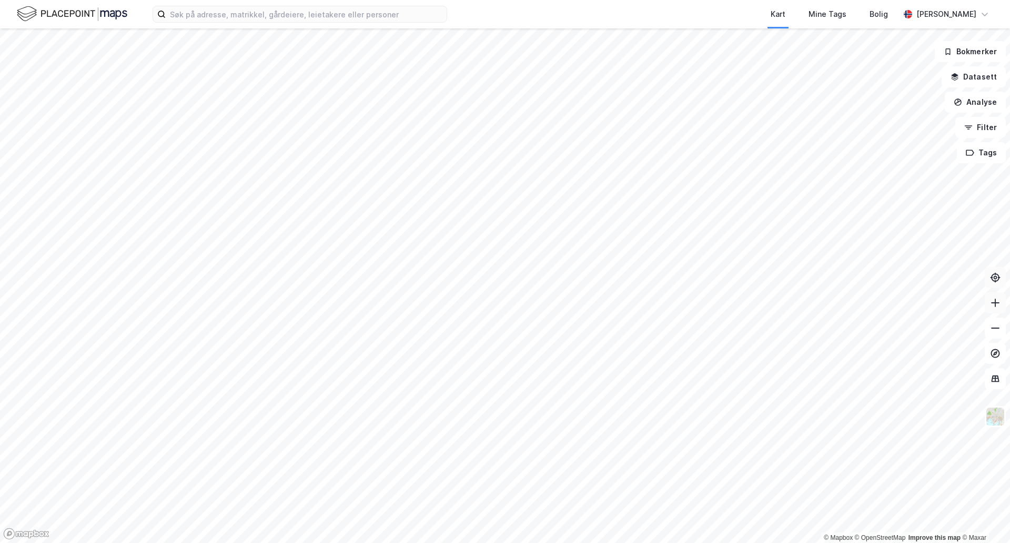
click at [992, 308] on button at bounding box center [995, 302] width 21 height 21
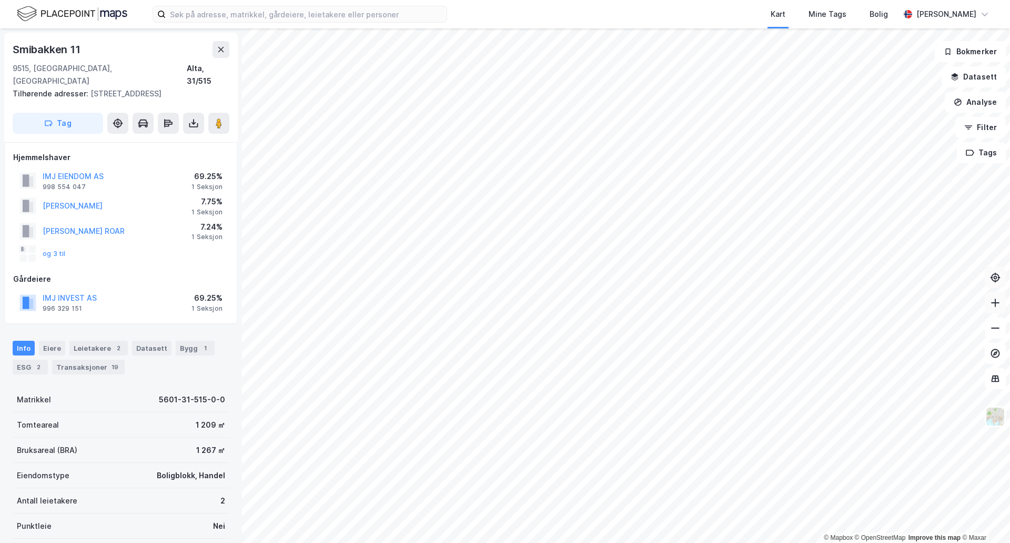
click at [994, 306] on icon at bounding box center [995, 302] width 11 height 11
click at [1000, 308] on button at bounding box center [995, 302] width 21 height 21
click at [91, 359] on div "Transaksjoner 19" at bounding box center [88, 366] width 73 height 15
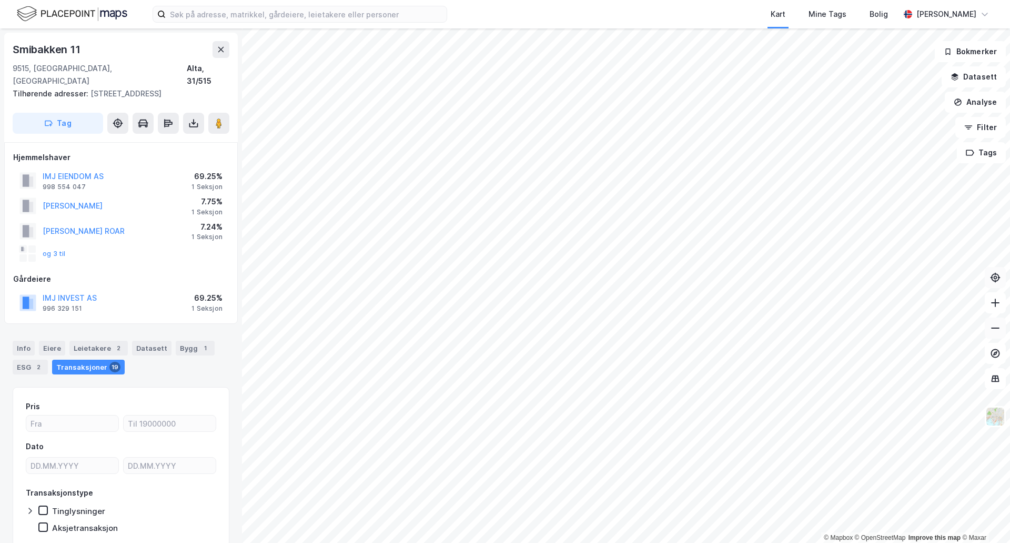
click at [997, 329] on icon at bounding box center [995, 328] width 11 height 11
click at [996, 305] on icon at bounding box center [995, 302] width 11 height 11
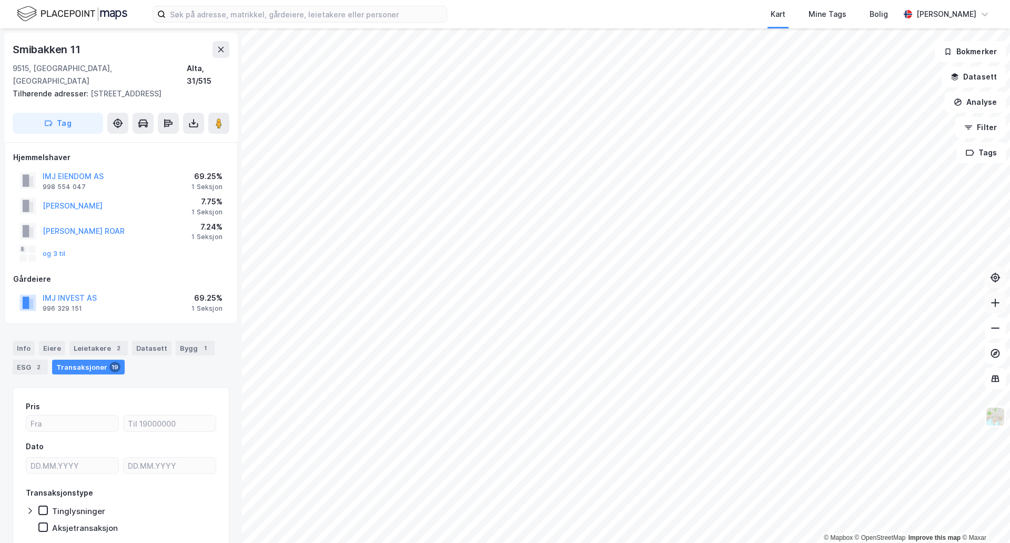
click at [996, 305] on icon at bounding box center [995, 302] width 11 height 11
click at [158, 340] on div "Datasett" at bounding box center [151, 347] width 39 height 15
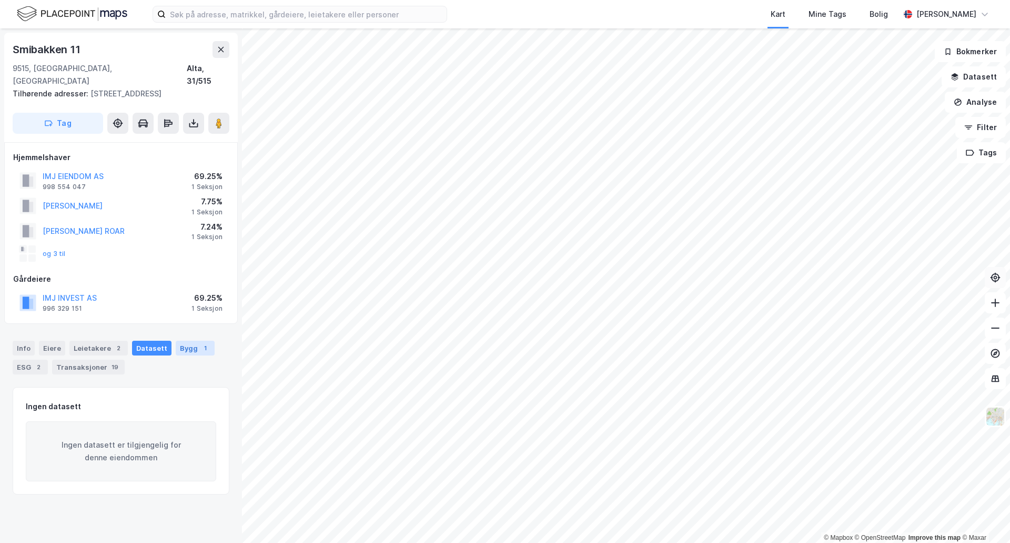
click at [200, 343] on div "1" at bounding box center [205, 348] width 11 height 11
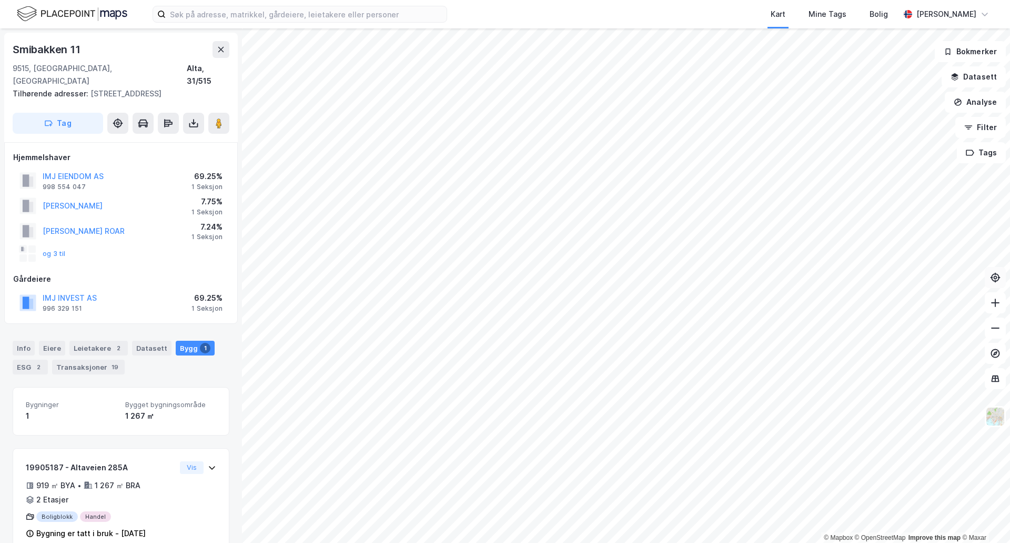
scroll to position [10, 0]
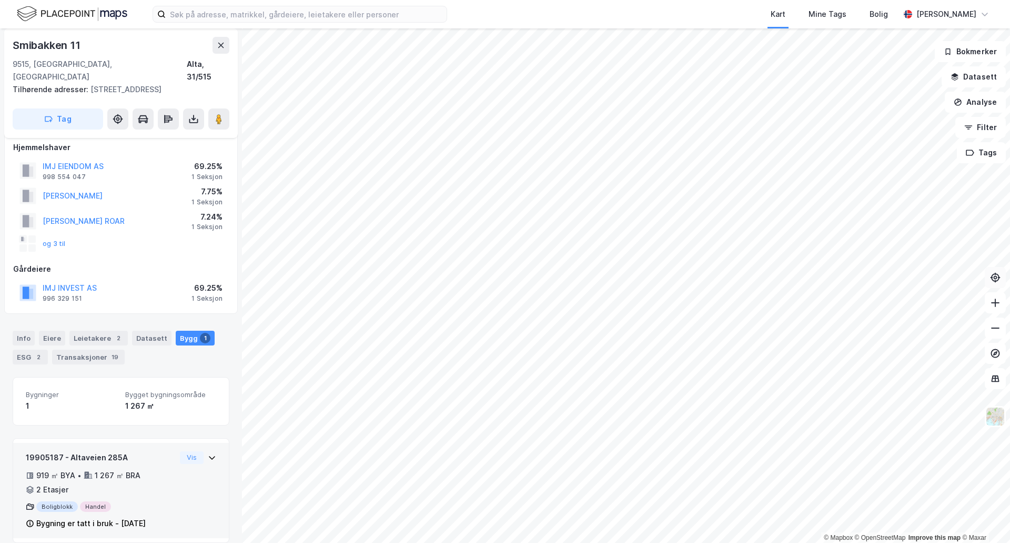
click at [212, 450] on div "19905187 - Altaveien 285A 919 ㎡ BYA • 1 267 ㎡ BRA • 2 Etasjer Boligblokk Handel…" at bounding box center [121, 491] width 216 height 96
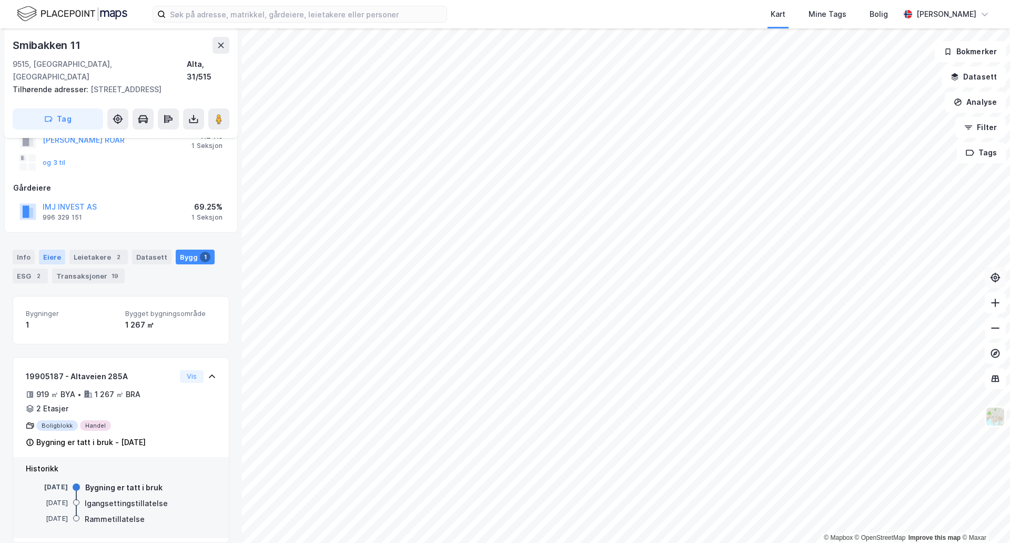
click at [47, 249] on div "Eiere" at bounding box center [52, 256] width 26 height 15
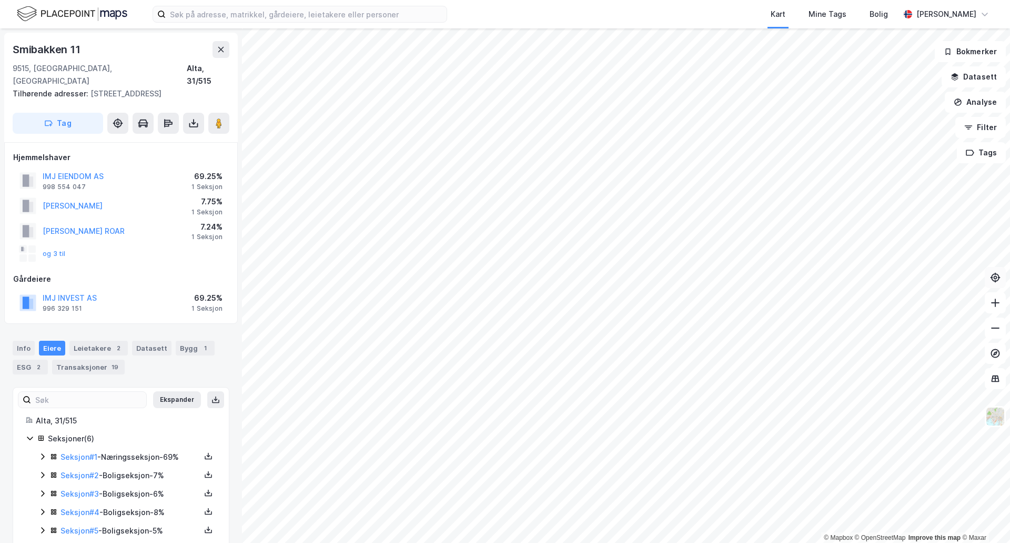
scroll to position [26, 0]
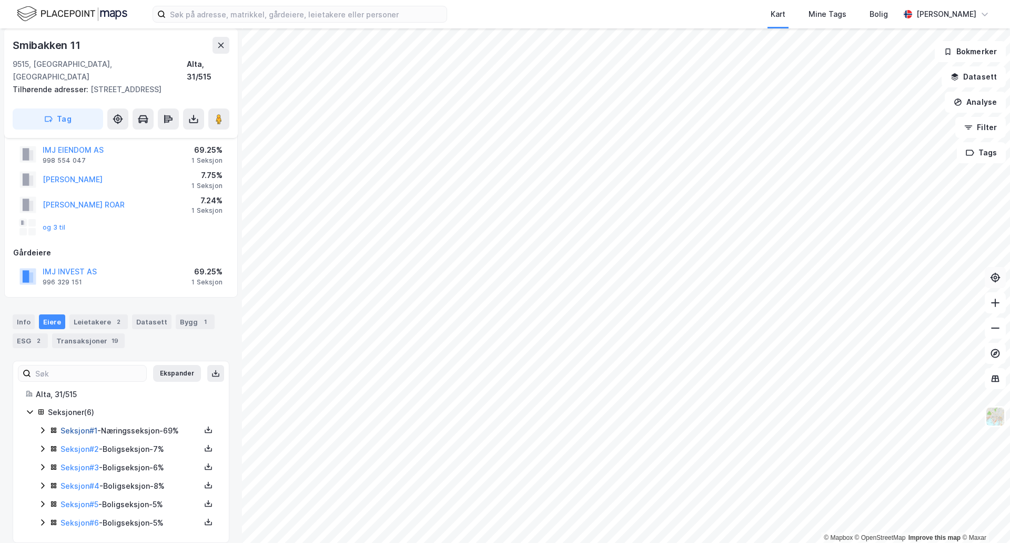
click at [85, 426] on link "Seksjon # 1" at bounding box center [79, 430] width 37 height 9
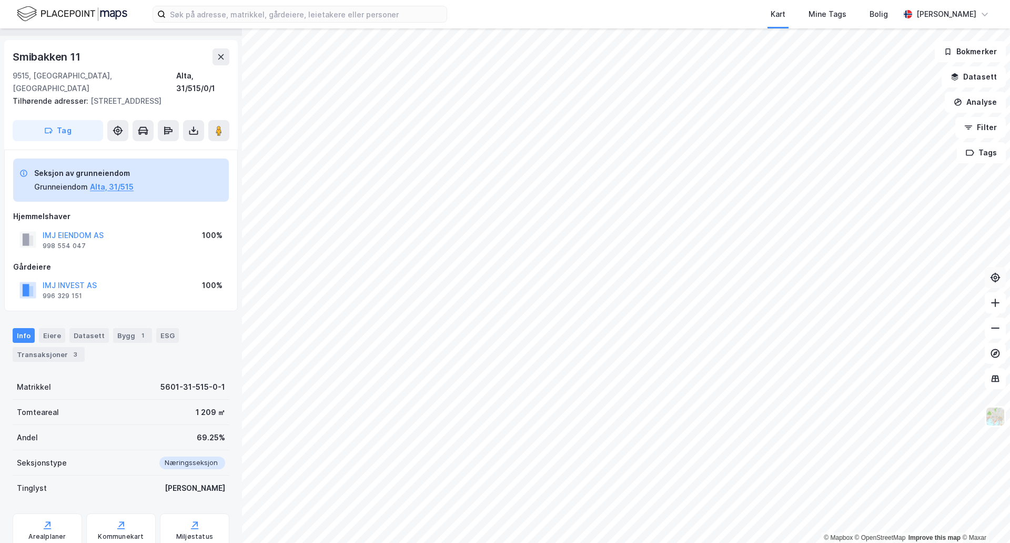
scroll to position [52, 0]
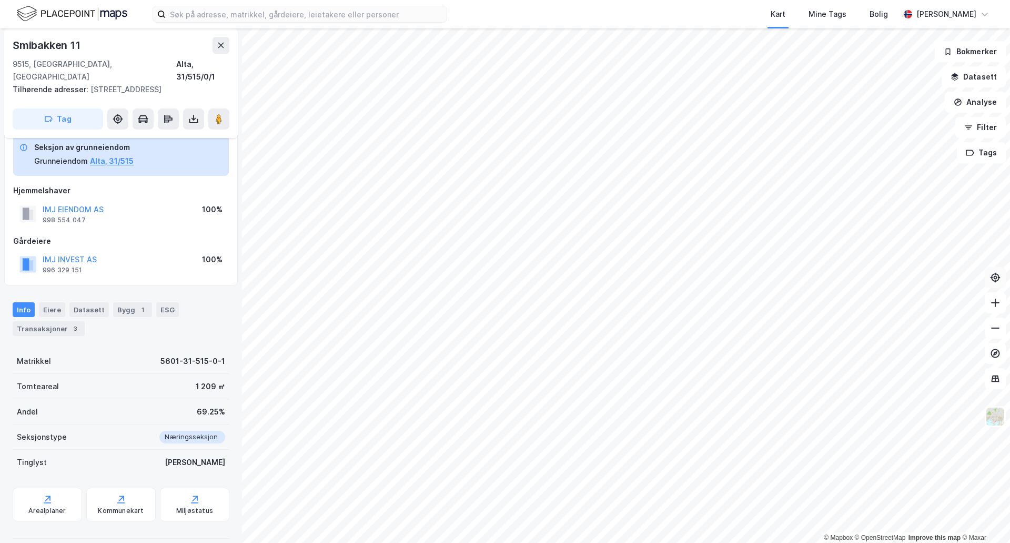
click at [217, 410] on div "Andel 69.25%" at bounding box center [121, 411] width 217 height 25
click at [0, 0] on button "IMJ EIENDOM AS" at bounding box center [0, 0] width 0 height 0
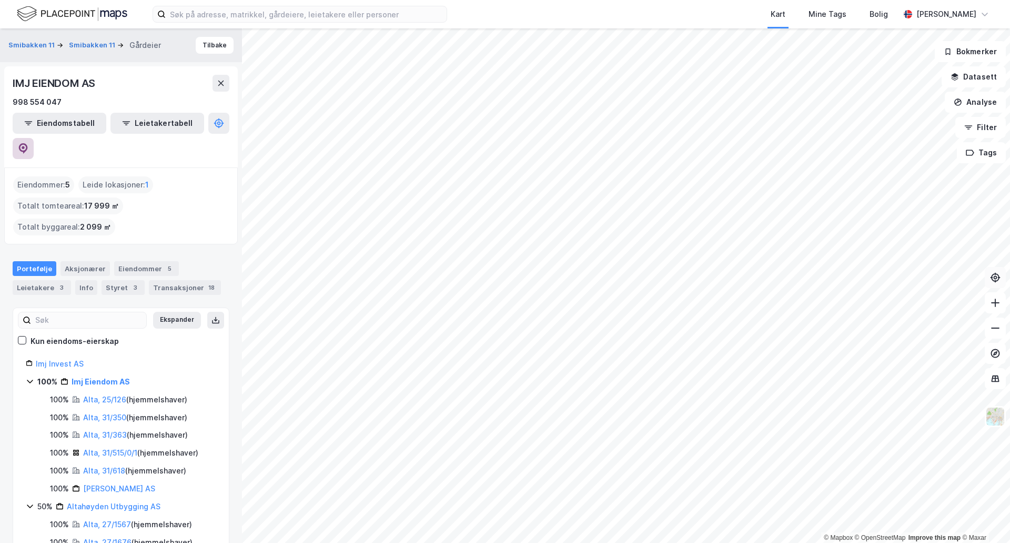
click at [34, 138] on button at bounding box center [23, 148] width 21 height 21
click at [991, 304] on icon at bounding box center [995, 302] width 11 height 11
click at [996, 302] on icon at bounding box center [995, 302] width 8 height 1
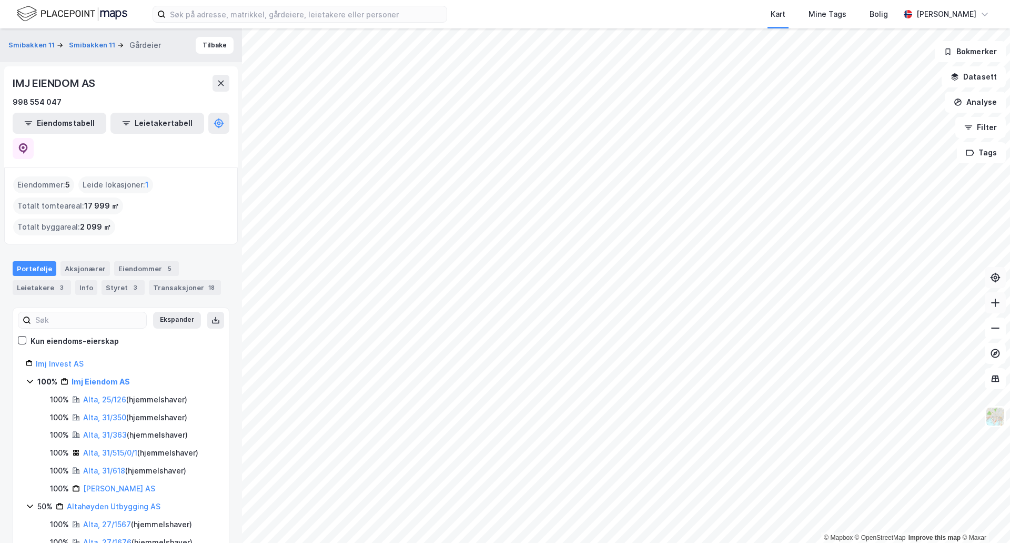
click at [996, 302] on icon at bounding box center [995, 302] width 8 height 1
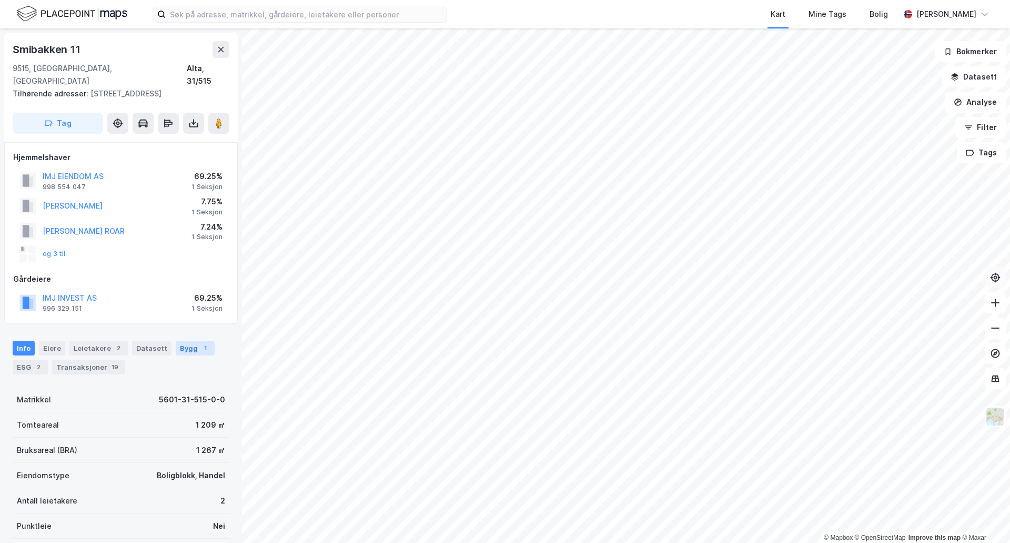
click at [183, 340] on div "Bygg 1" at bounding box center [195, 347] width 39 height 15
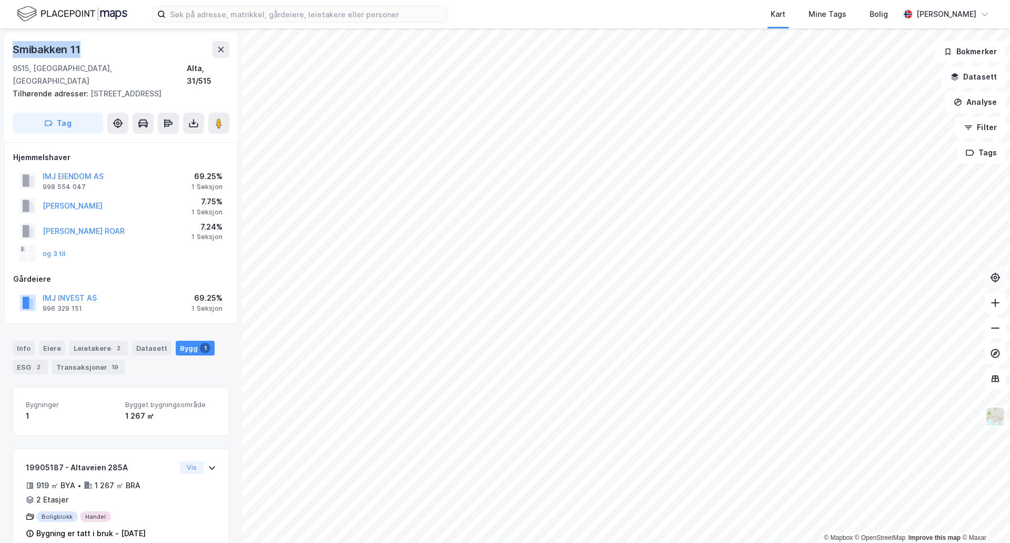
drag, startPoint x: 82, startPoint y: 49, endPoint x: 0, endPoint y: 45, distance: 81.7
click at [0, 45] on div "Smibakken 11 [GEOGRAPHIC_DATA], 31/515 Tilhørende adresser: [STREET_ADDRESS], […" at bounding box center [121, 285] width 242 height 514
copy div "Smibakken 11"
click at [990, 325] on button at bounding box center [995, 327] width 21 height 21
click at [994, 305] on icon at bounding box center [995, 302] width 11 height 11
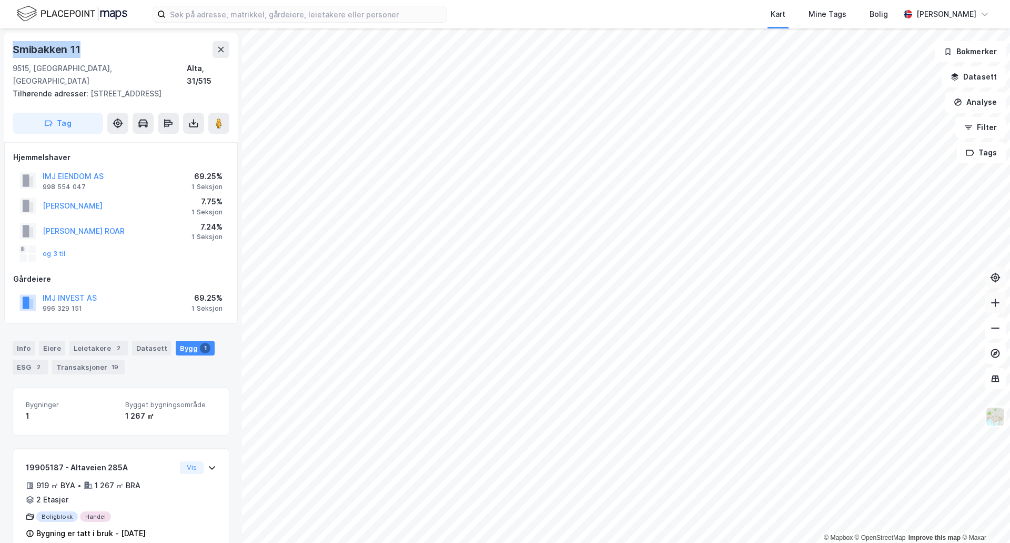
click at [994, 304] on icon at bounding box center [995, 302] width 11 height 11
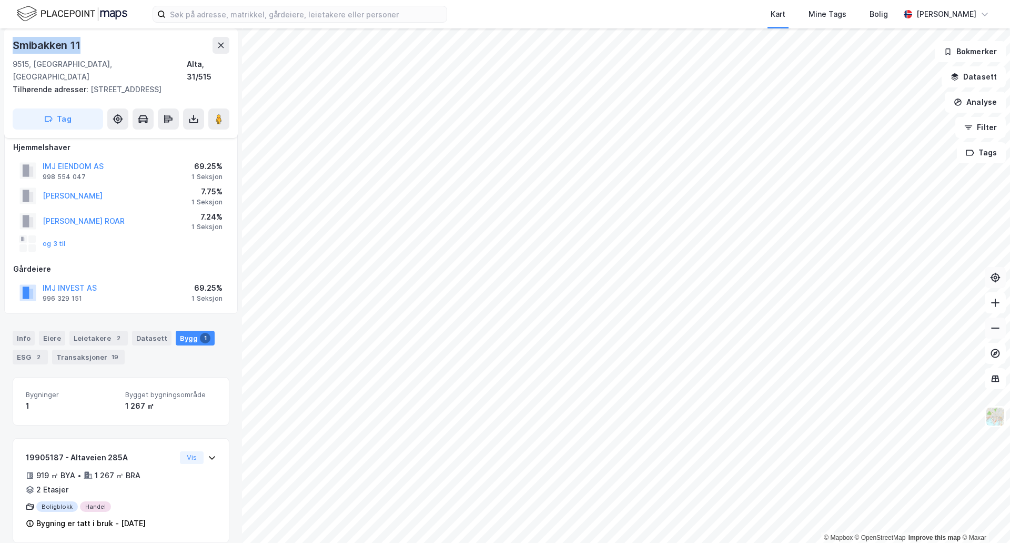
click at [995, 328] on icon at bounding box center [995, 328] width 11 height 11
click at [996, 308] on button at bounding box center [995, 302] width 21 height 21
click at [993, 327] on icon at bounding box center [995, 327] width 8 height 1
click at [988, 323] on button at bounding box center [995, 327] width 21 height 21
